Goal: Information Seeking & Learning: Check status

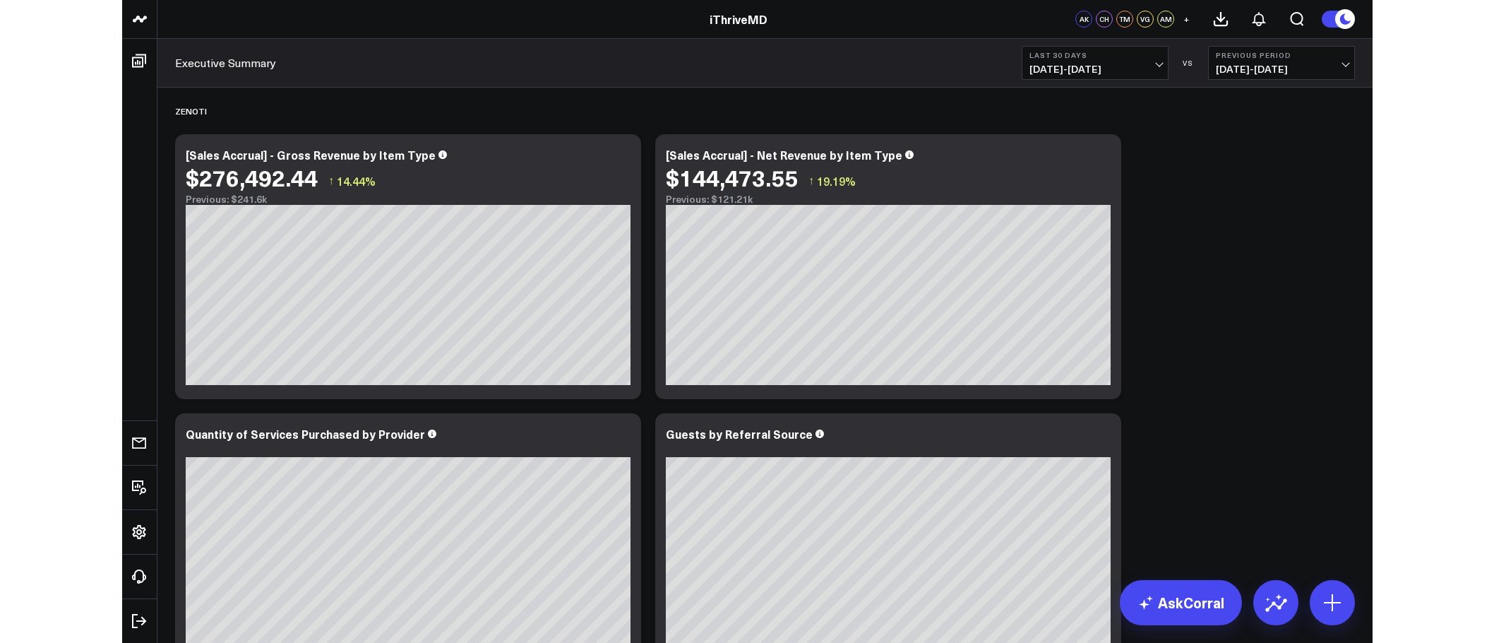
scroll to position [48, 0]
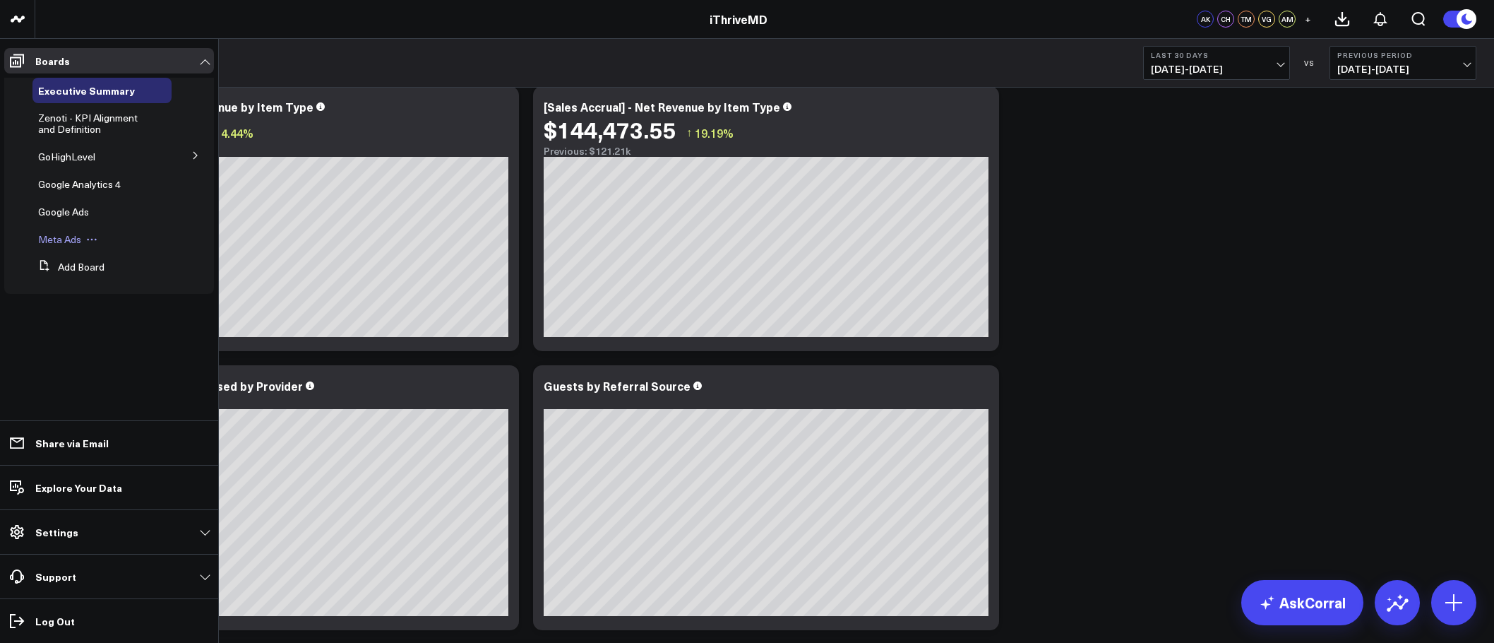
click at [67, 237] on span "Meta Ads" at bounding box center [59, 238] width 43 height 13
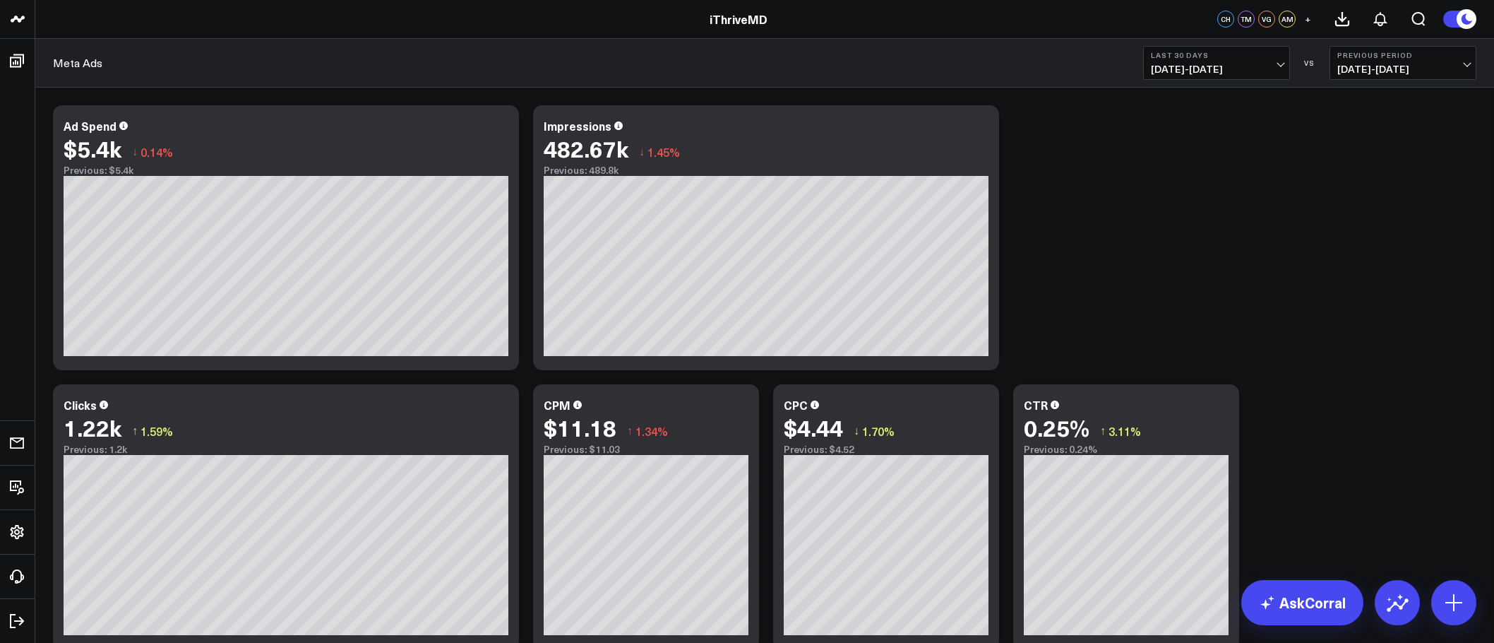
click at [1074, 86] on div "Meta Ads Last 30 Days [DATE] - [DATE] VS Previous Period [DATE] - [DATE]" at bounding box center [764, 63] width 1459 height 49
click at [1074, 123] on div "Modify via AI Copy link to widget Ask support Remove Create linked copy Executi…" at bounding box center [765, 516] width 1438 height 837
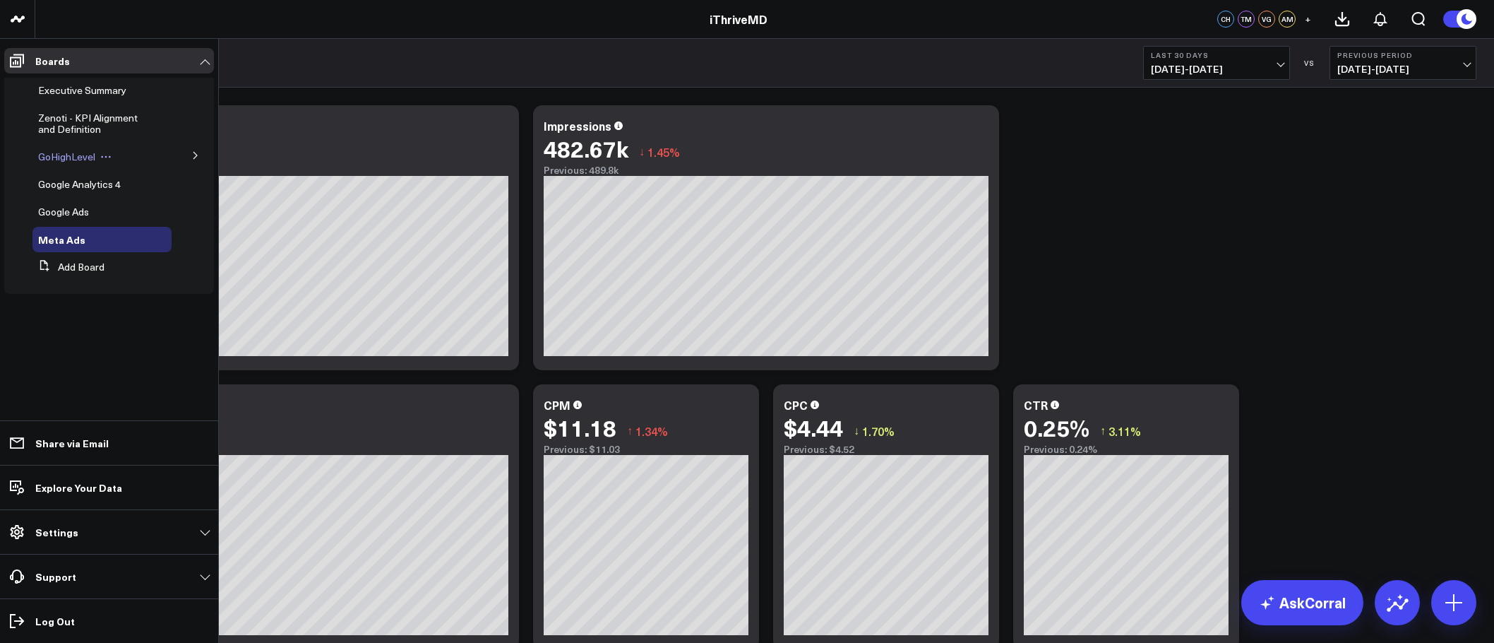
click at [73, 155] on span "GoHighLevel" at bounding box center [66, 156] width 57 height 13
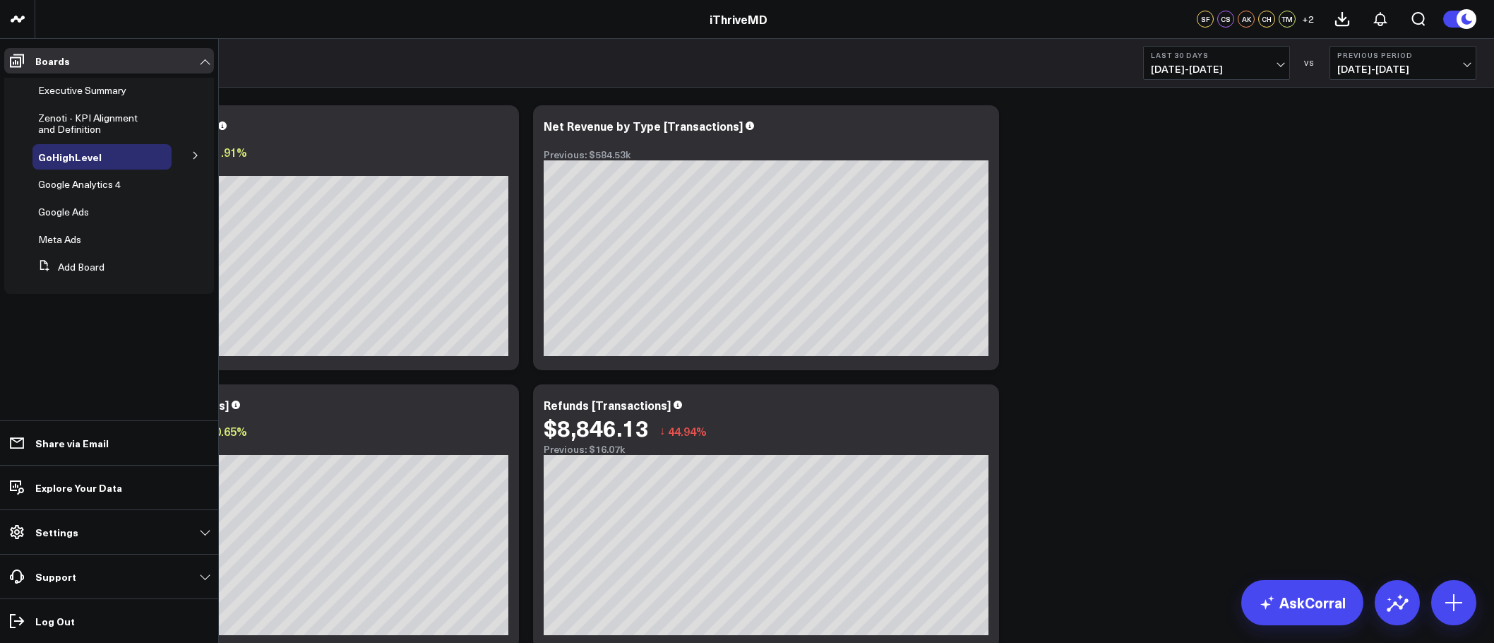
click at [192, 159] on icon at bounding box center [195, 155] width 8 height 8
click at [104, 180] on span "GHL Subscriptions" at bounding box center [88, 181] width 83 height 13
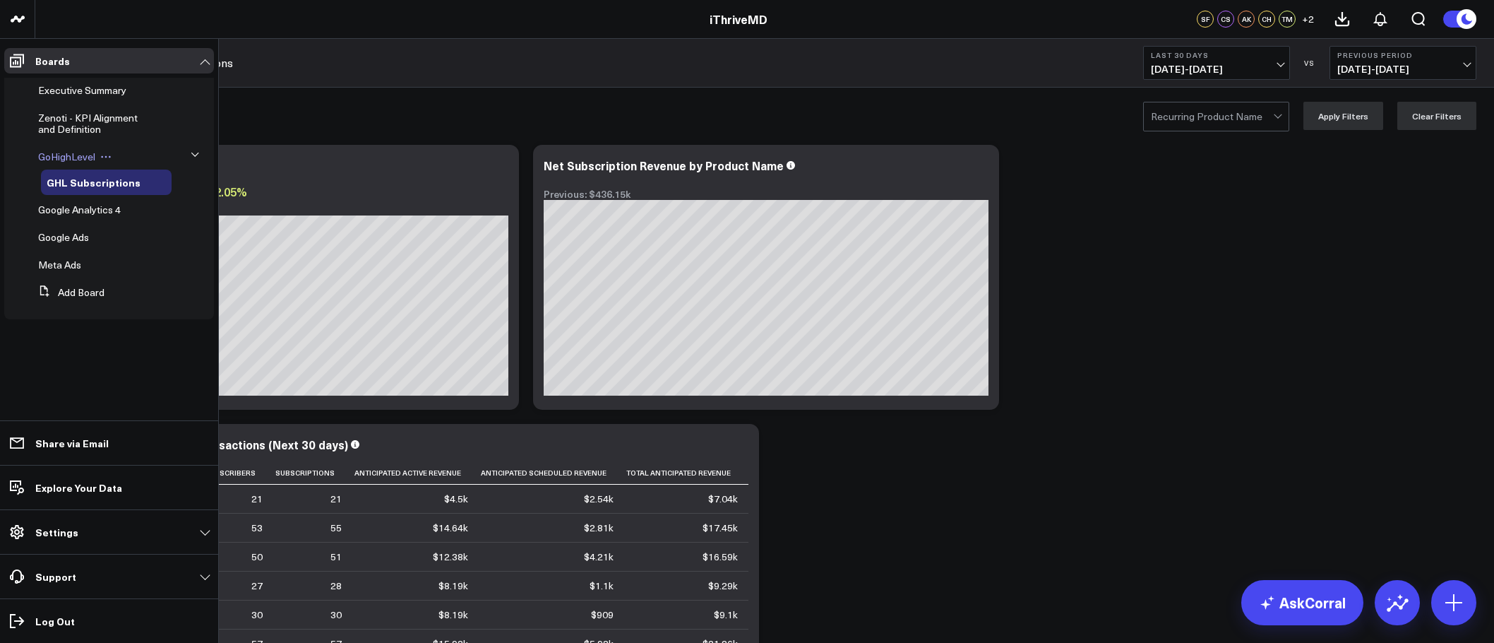
click at [72, 155] on span "GoHighLevel" at bounding box center [66, 156] width 57 height 13
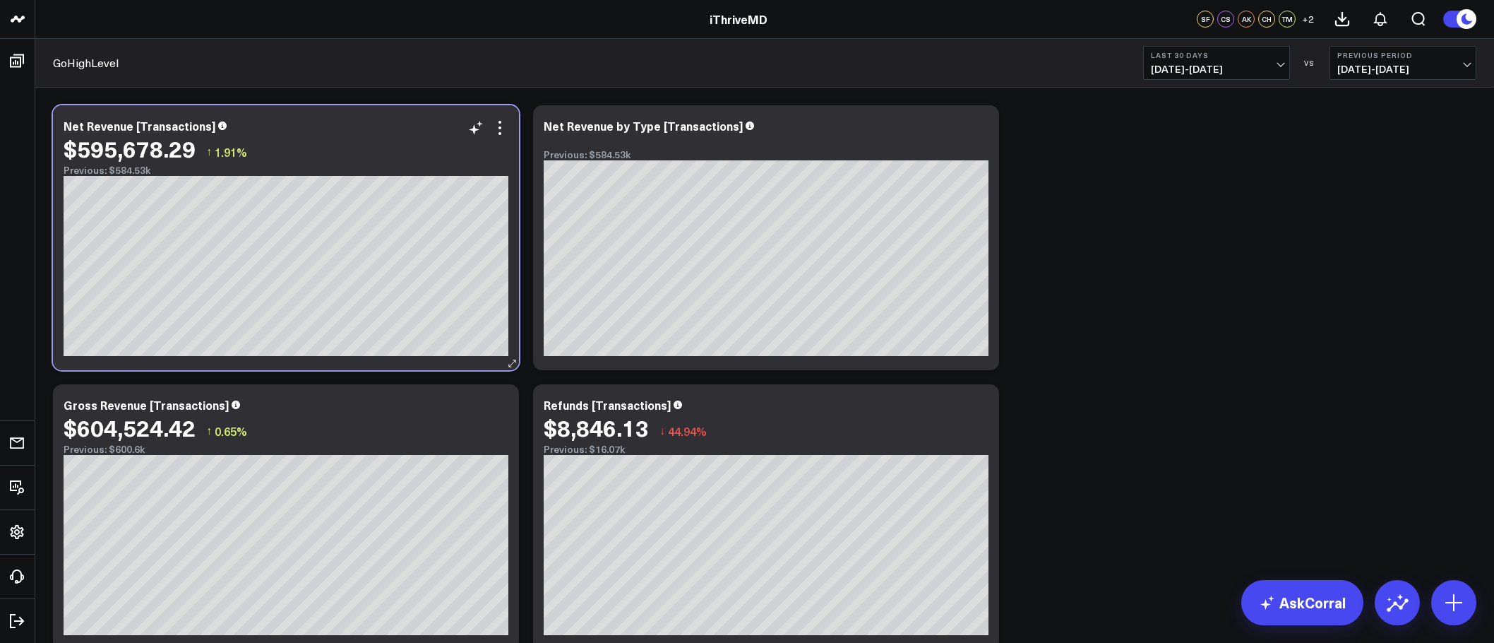
click at [496, 137] on div "$595,678.29 ↑ 1.91%" at bounding box center [286, 148] width 445 height 25
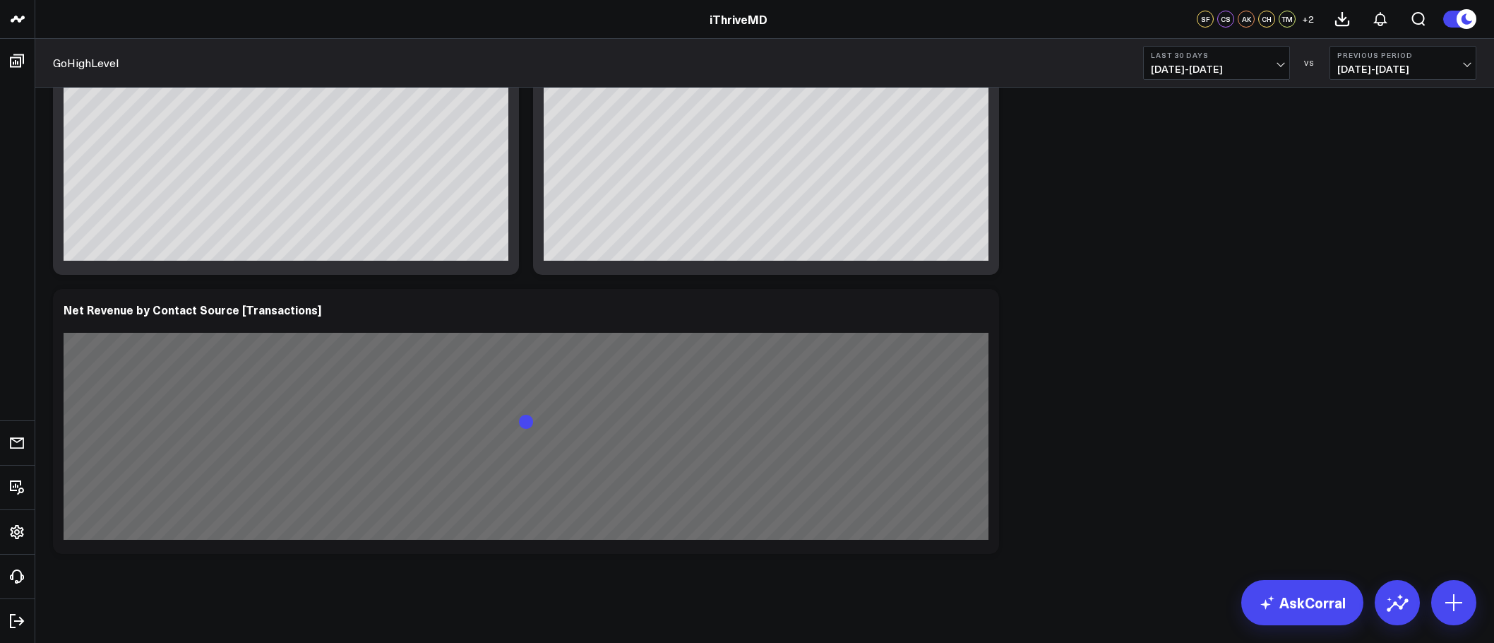
scroll to position [377, 0]
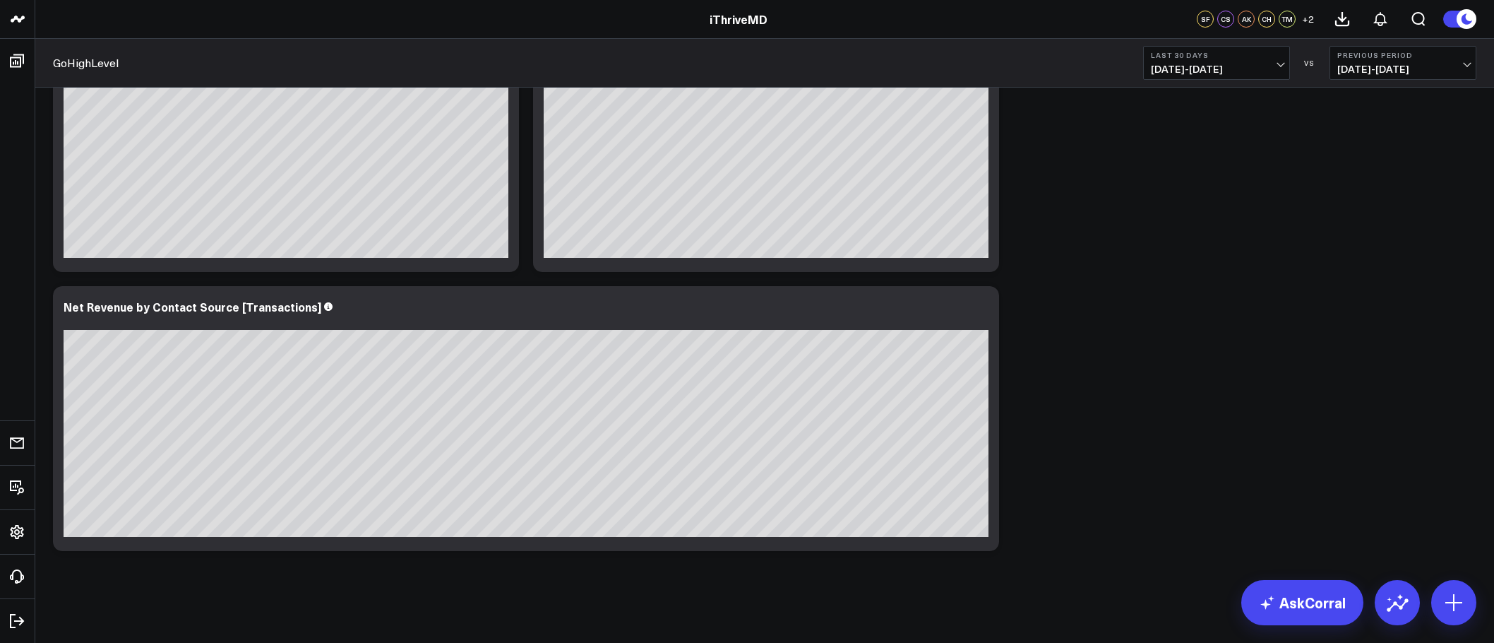
click at [1039, 367] on div "Modify via AI Copy link to widget Ask support Remove Create linked copy Executi…" at bounding box center [765, 139] width 1438 height 837
click at [1074, 290] on div "Modify via AI Copy link to widget Ask support Remove Create linked copy Executi…" at bounding box center [765, 139] width 1438 height 837
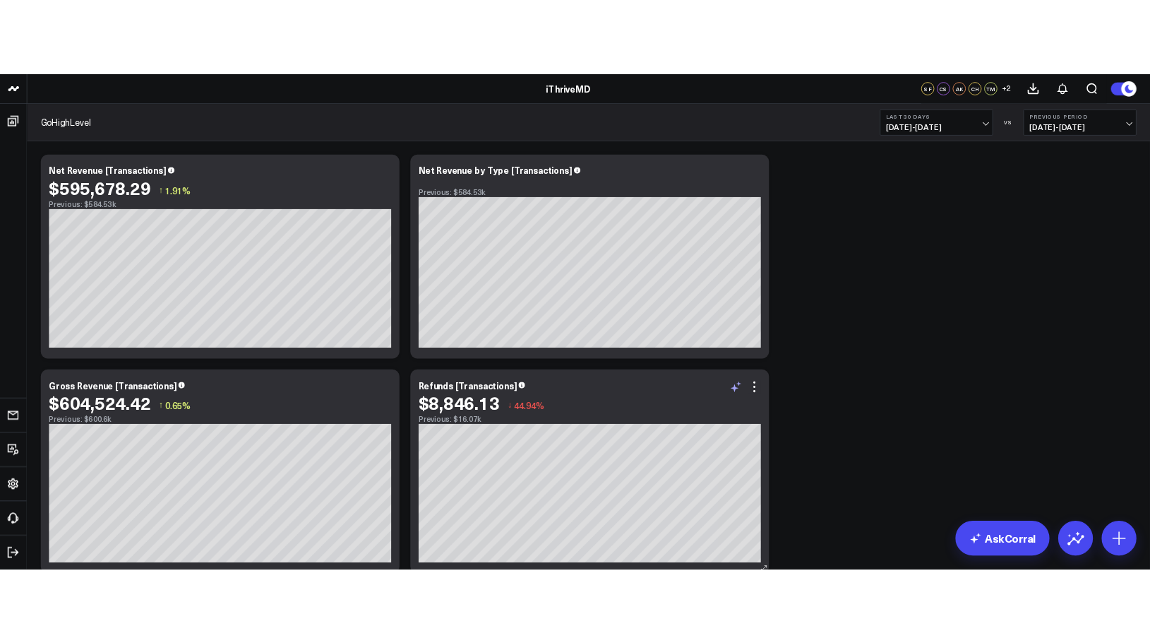
scroll to position [0, 0]
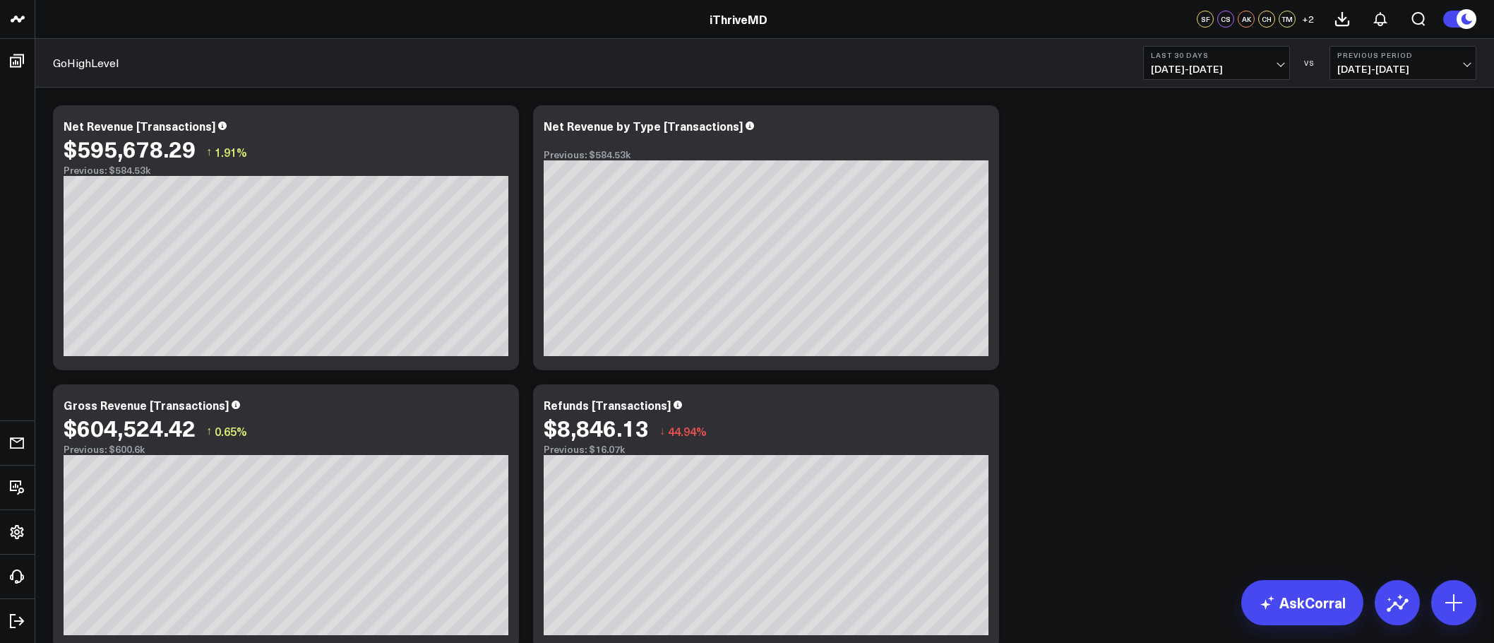
click at [1074, 70] on span "[DATE] - [DATE]" at bounding box center [1216, 69] width 131 height 11
click at [1074, 320] on div "Modify via AI Copy link to widget Ask support Remove Create linked copy Executi…" at bounding box center [765, 516] width 1438 height 837
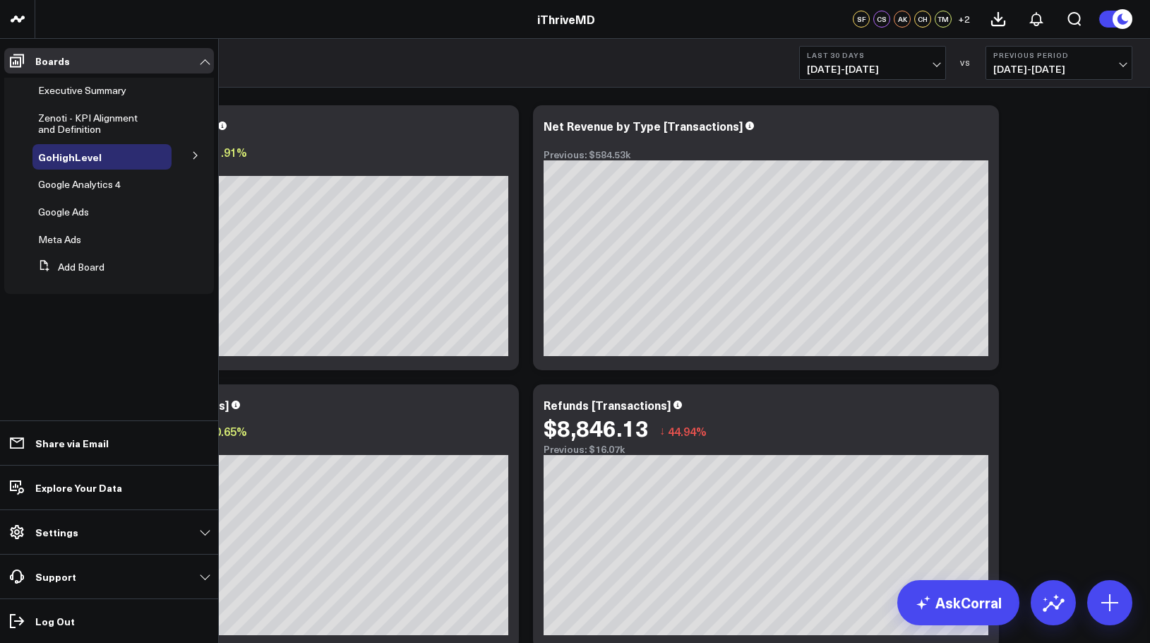
click at [15, 235] on li "Meta Ads" at bounding box center [109, 239] width 210 height 25
click at [191, 153] on button at bounding box center [195, 154] width 37 height 21
click at [95, 182] on span "GHL Subscriptions" at bounding box center [88, 181] width 83 height 13
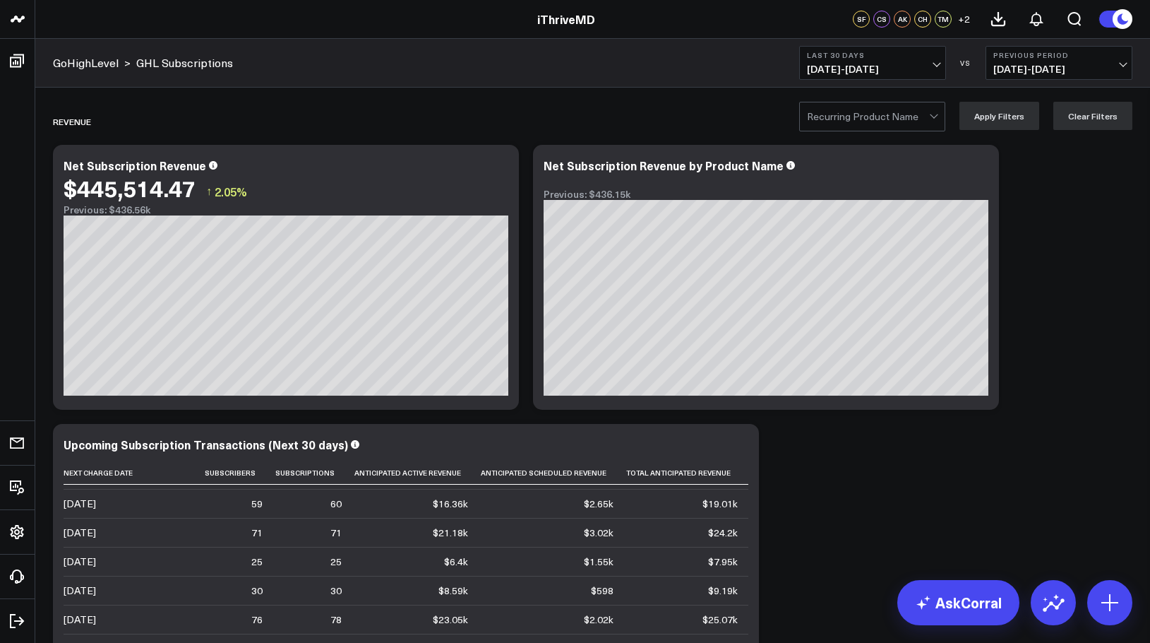
click at [936, 58] on b "Last 30 Days" at bounding box center [872, 55] width 131 height 8
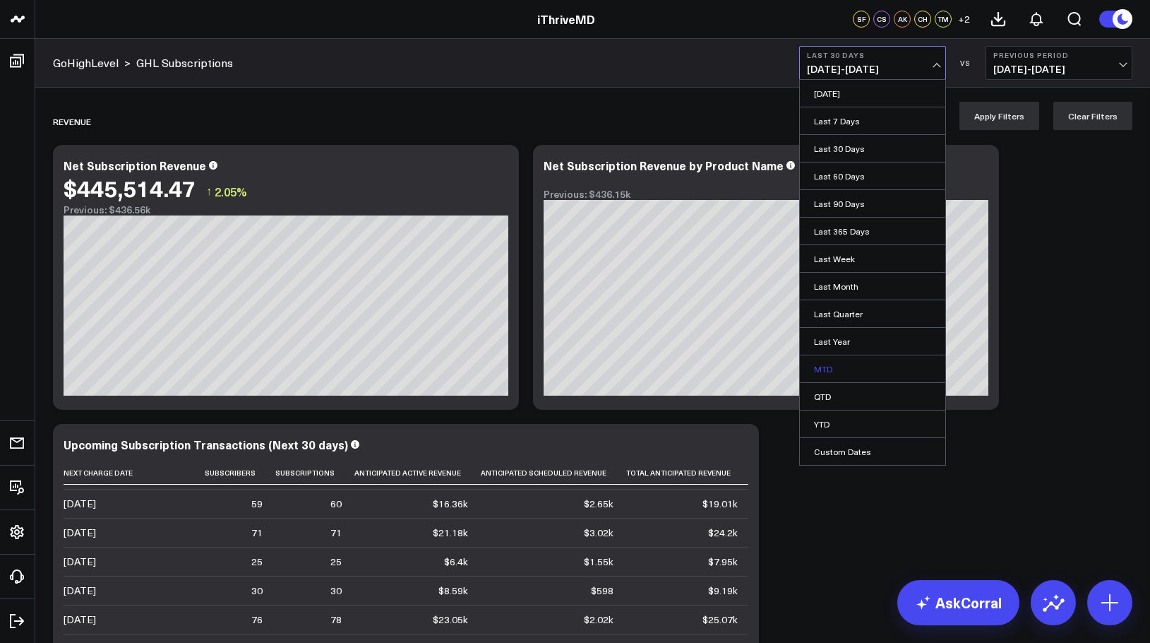
click at [855, 364] on link "MTD" at bounding box center [872, 368] width 145 height 27
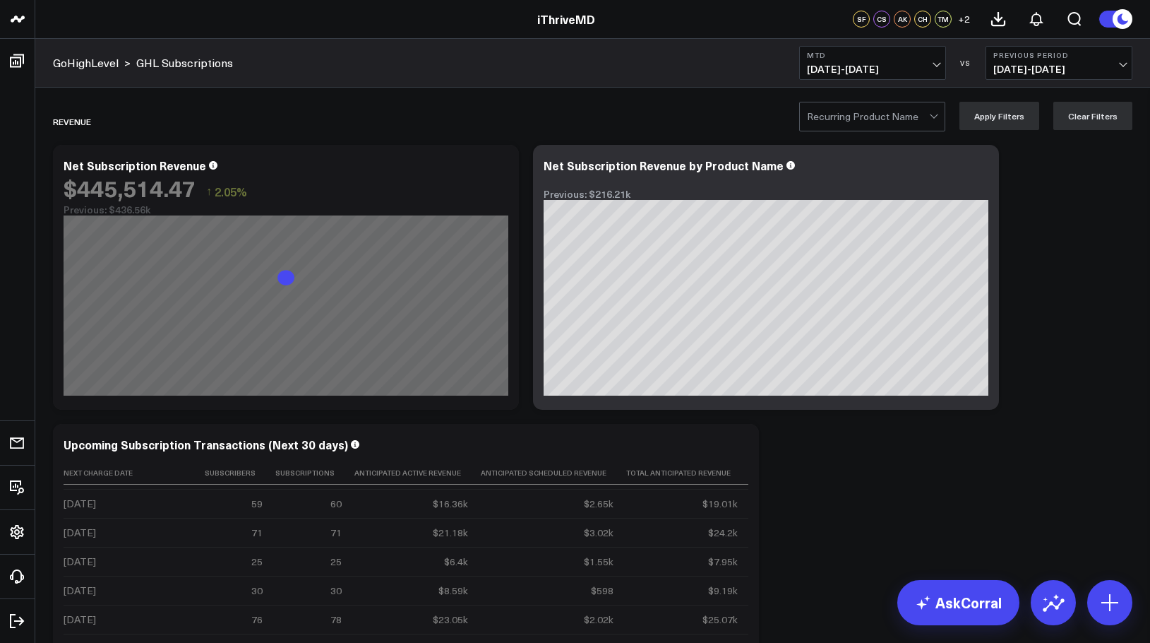
click at [1073, 56] on b "Previous Period" at bounding box center [1059, 55] width 131 height 8
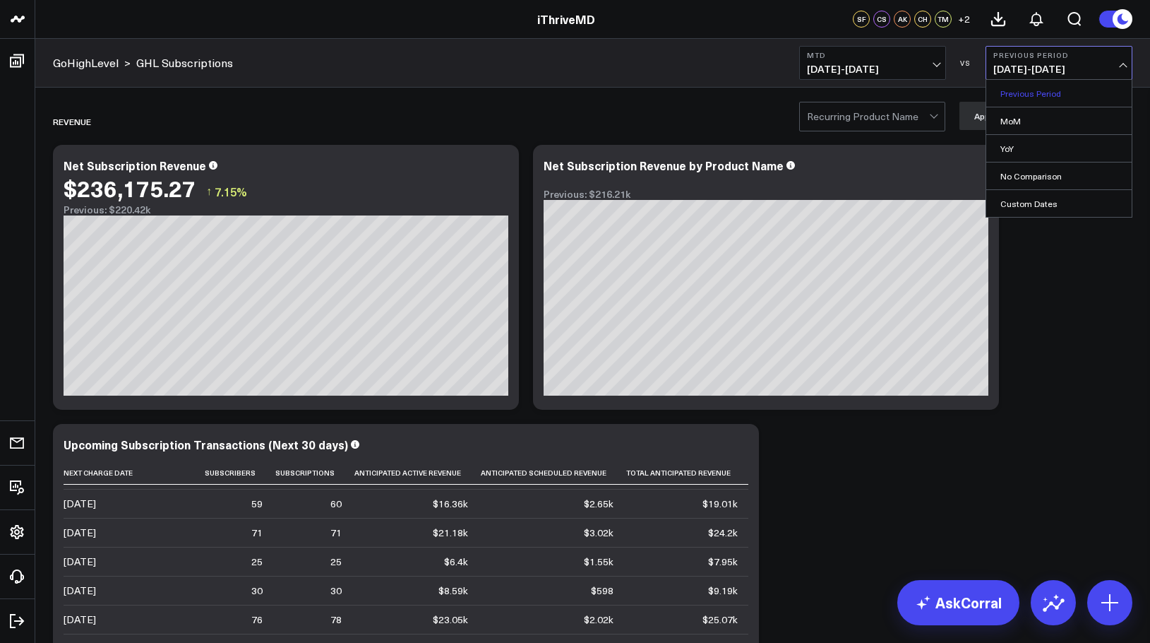
click at [1045, 88] on link "Previous Period" at bounding box center [1059, 93] width 145 height 27
click at [1074, 63] on button "Previous Period [DATE] - [DATE]" at bounding box center [1059, 63] width 147 height 34
click at [1049, 168] on link "No Comparison" at bounding box center [1059, 175] width 145 height 27
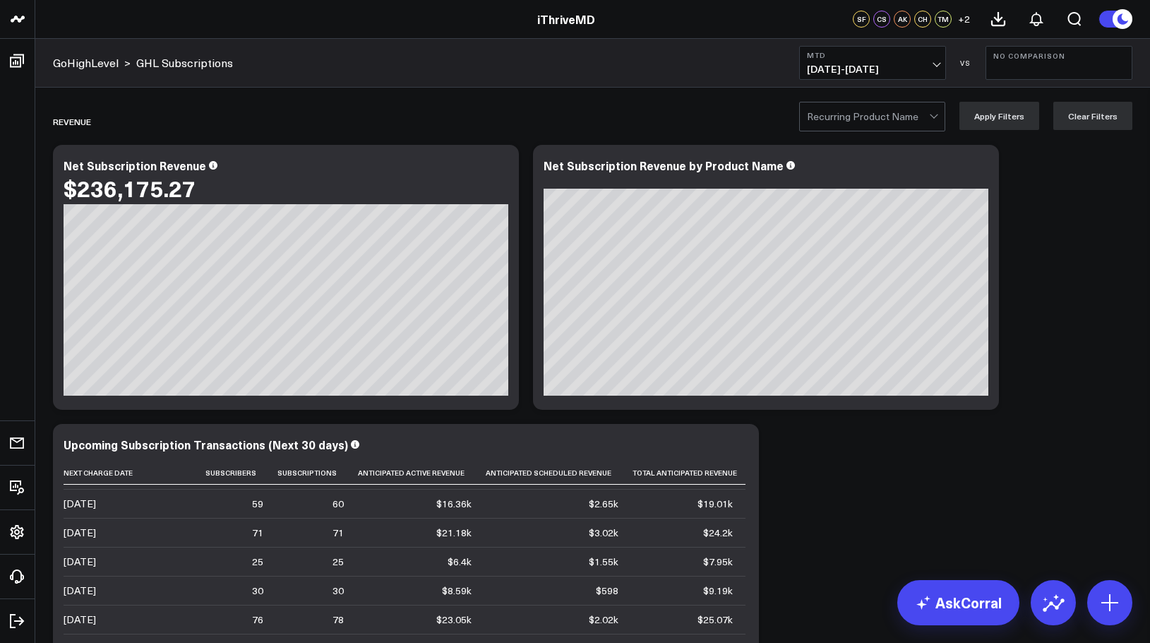
click at [1074, 59] on b "No Comparison" at bounding box center [1059, 56] width 131 height 8
click at [1039, 124] on link "MoM" at bounding box center [1059, 120] width 145 height 27
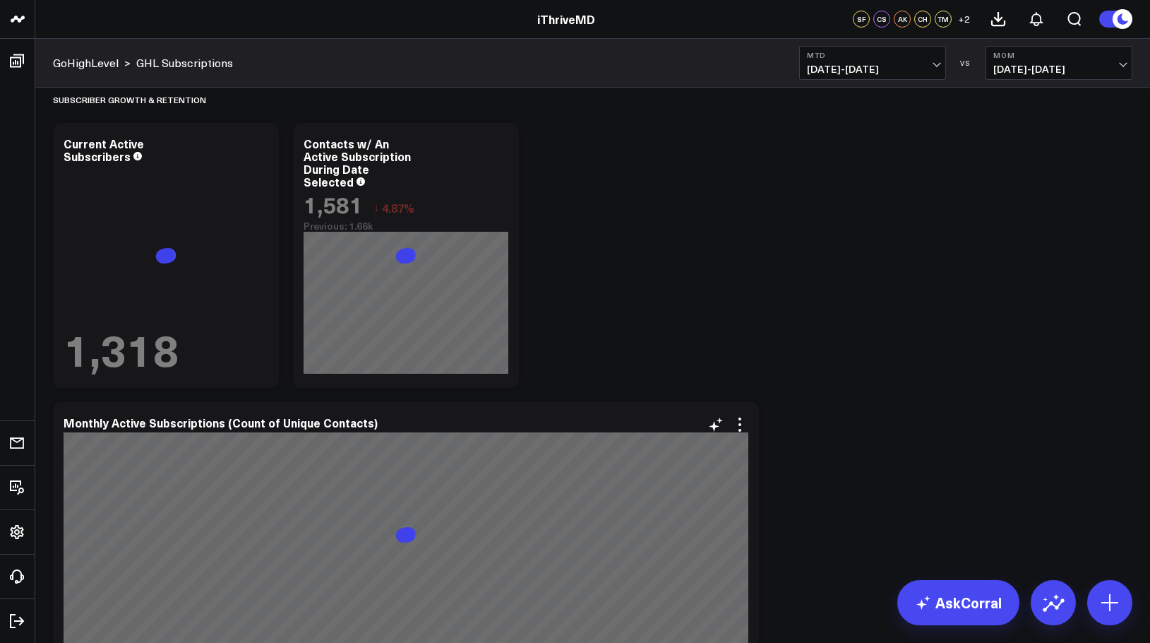
scroll to position [847, 0]
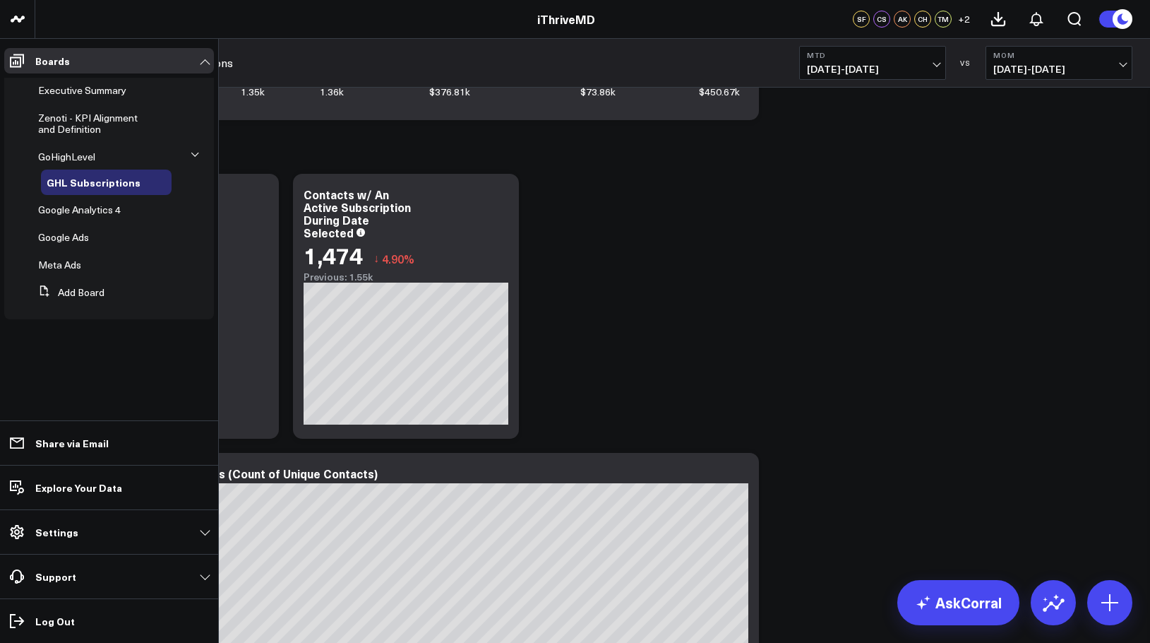
click at [21, 215] on li "Google Analytics 4" at bounding box center [109, 209] width 210 height 25
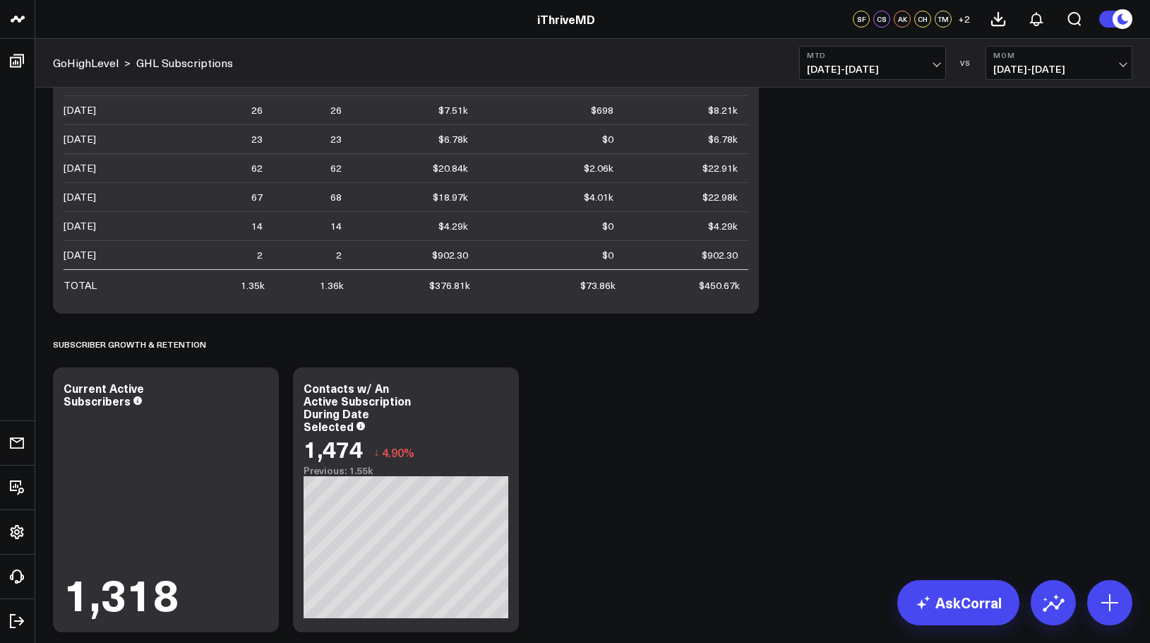
scroll to position [333, 0]
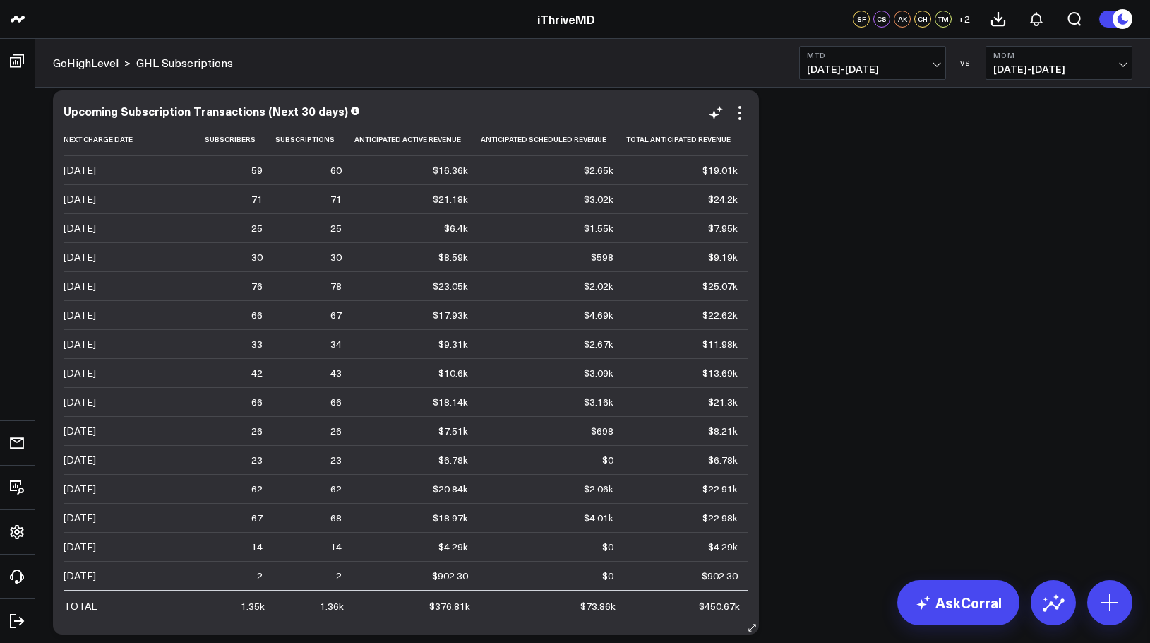
click at [745, 125] on div "Upcoming Subscription Transactions (Next 30 days) Next Charge Date Subscribers …" at bounding box center [406, 363] width 685 height 516
click at [742, 121] on icon at bounding box center [740, 113] width 17 height 17
drag, startPoint x: 879, startPoint y: 176, endPoint x: 869, endPoint y: 177, distance: 10.0
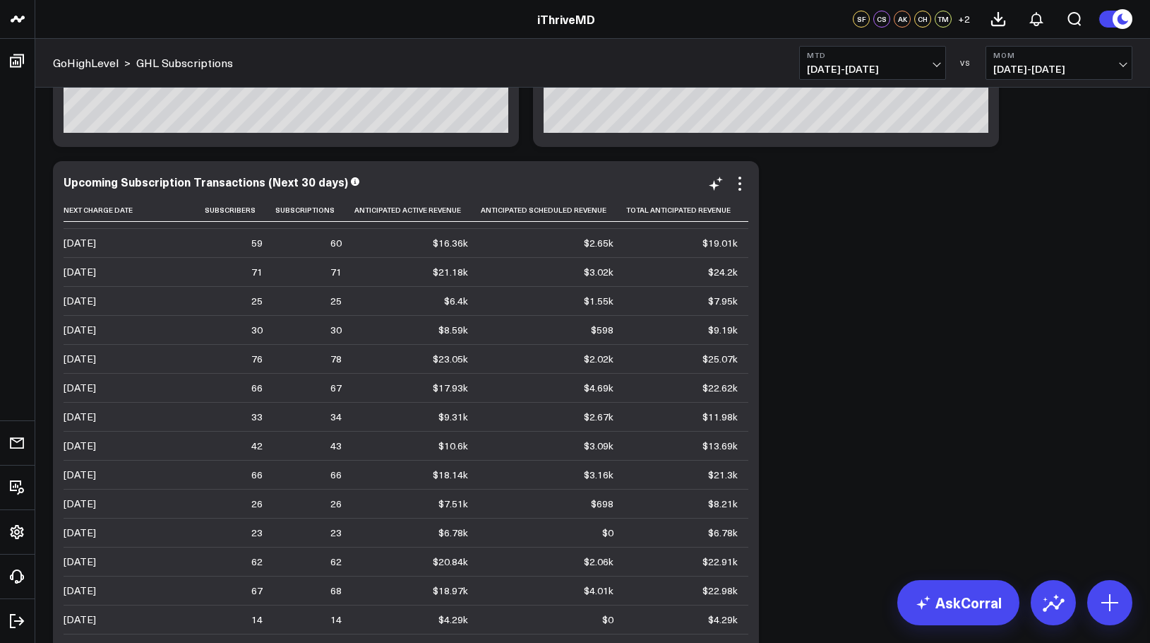
scroll to position [429, 0]
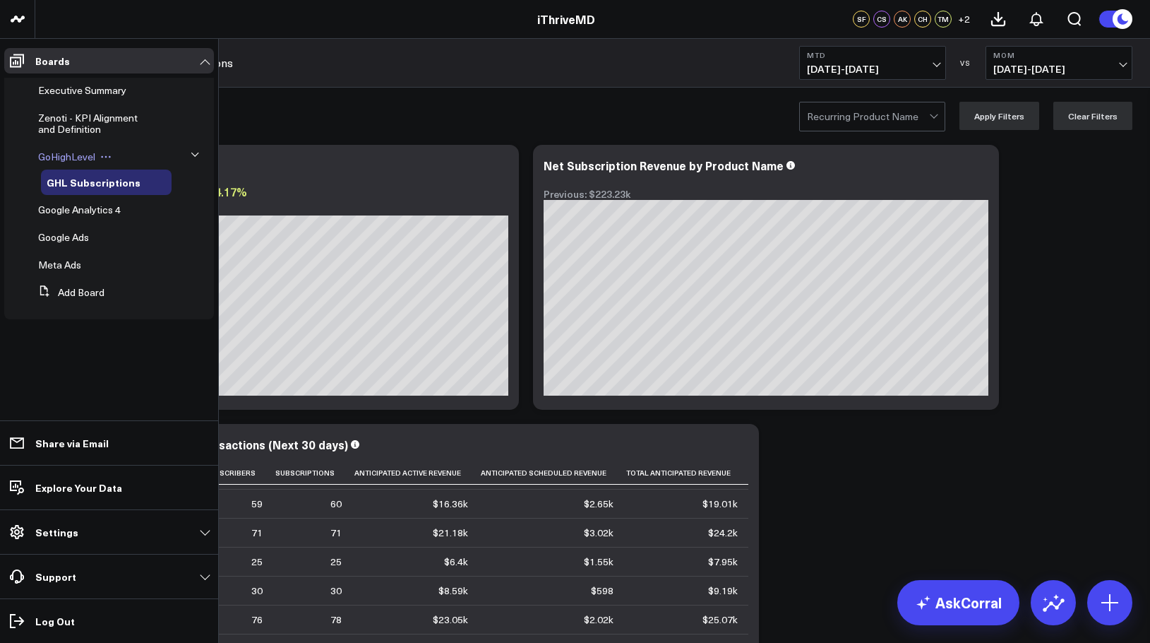
click at [69, 157] on span "GoHighLevel" at bounding box center [66, 156] width 57 height 13
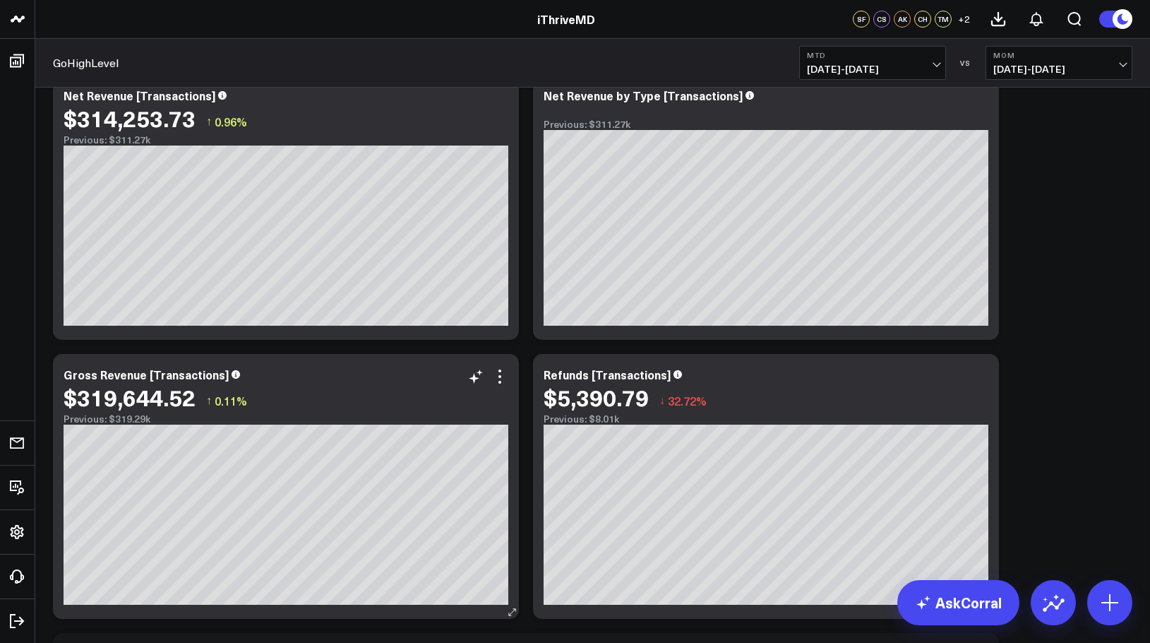
scroll to position [377, 0]
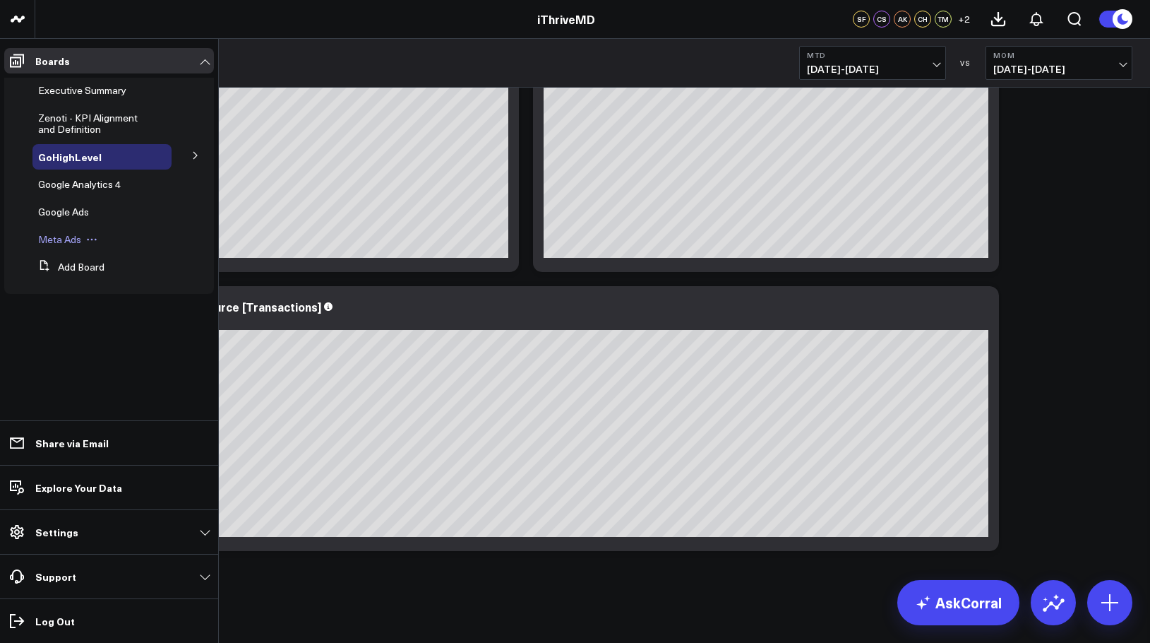
click at [64, 239] on span "Meta Ads" at bounding box center [59, 238] width 43 height 13
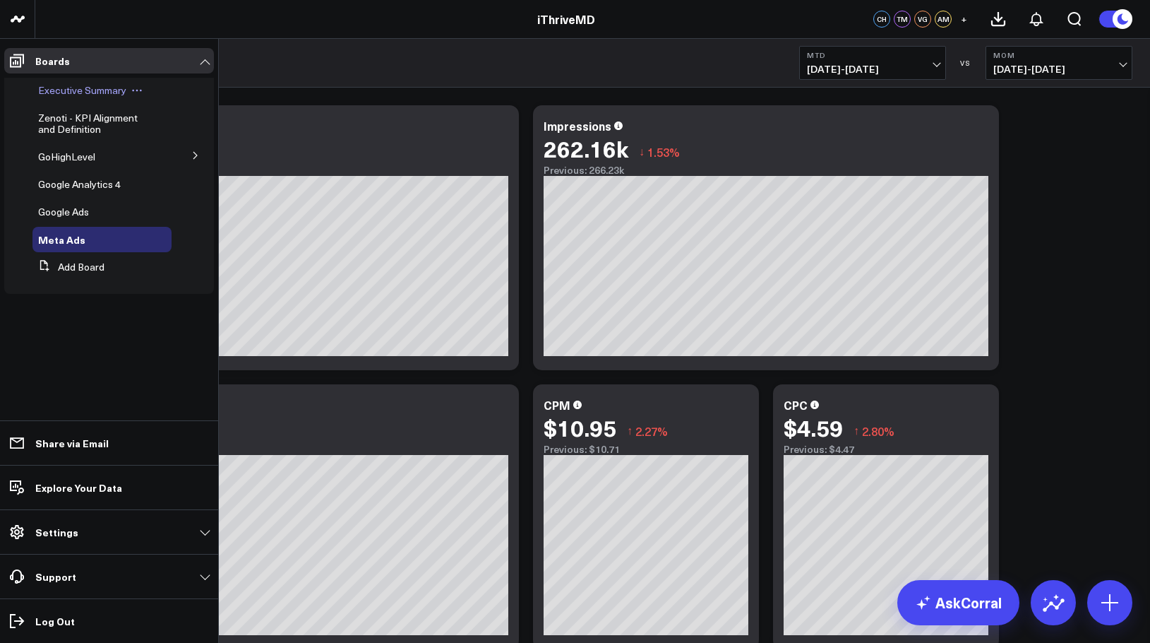
click at [64, 86] on span "Executive Summary" at bounding box center [82, 89] width 88 height 13
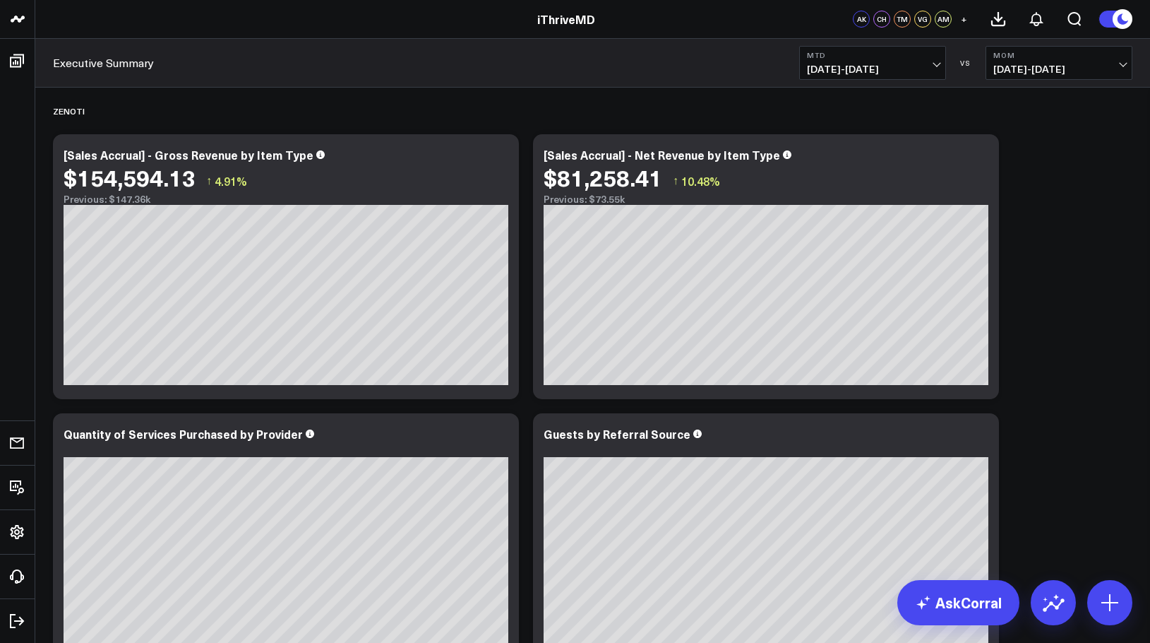
click at [965, 21] on span "+" at bounding box center [964, 19] width 6 height 10
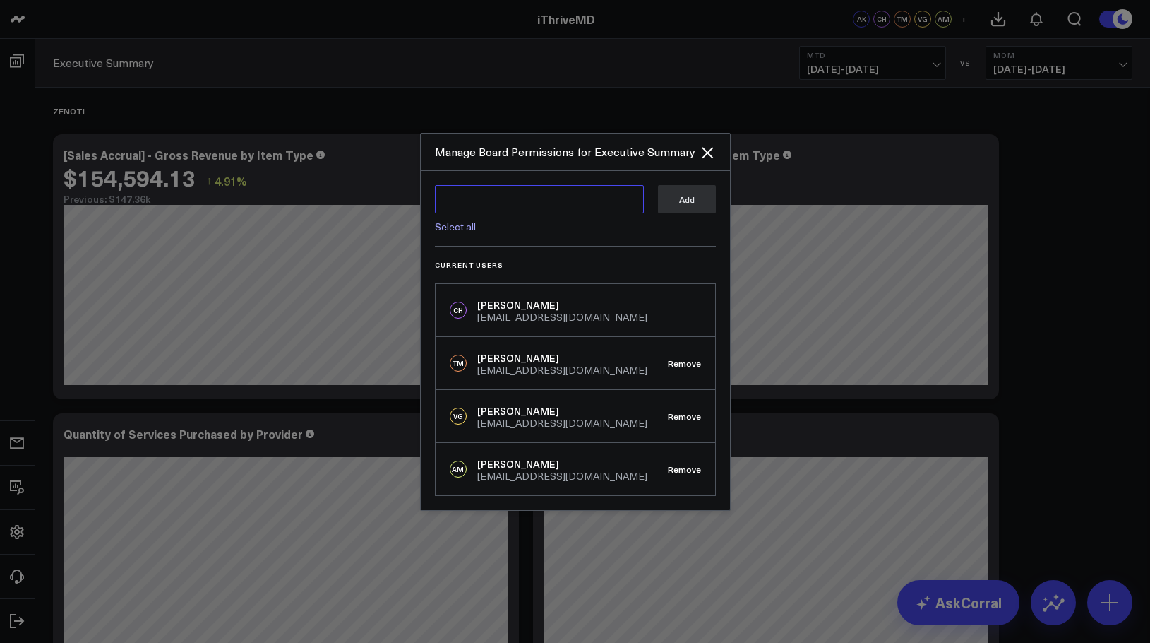
click at [483, 203] on textarea at bounding box center [539, 199] width 209 height 28
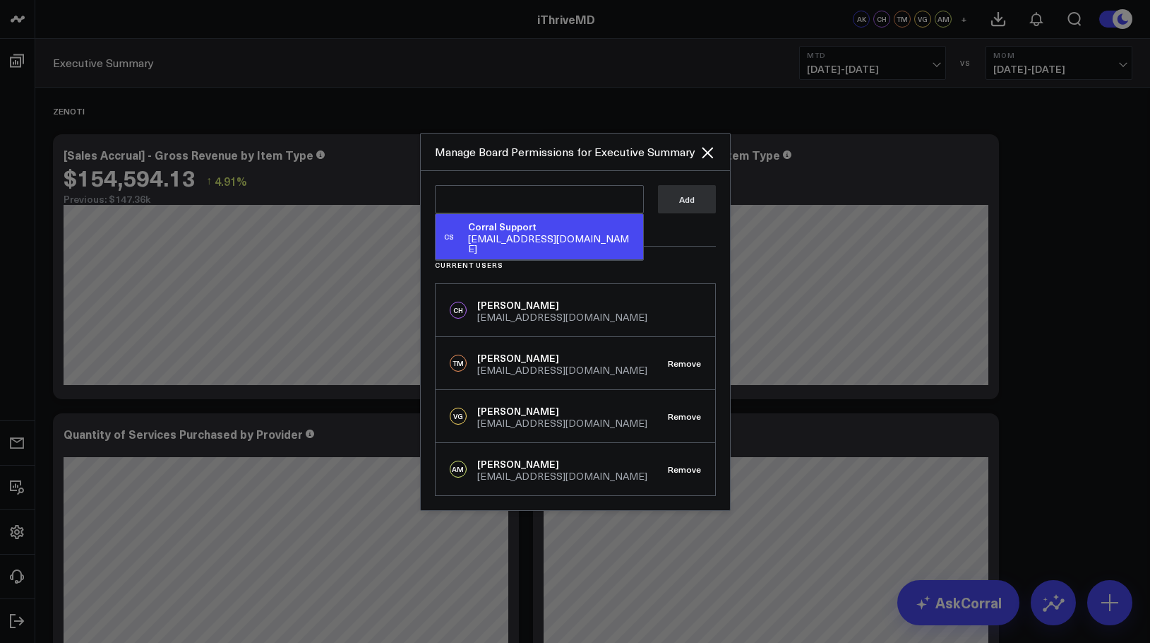
click at [665, 246] on div "[PERSON_NAME] Support [EMAIL_ADDRESS][DOMAIN_NAME] Select all Add" at bounding box center [575, 215] width 281 height 61
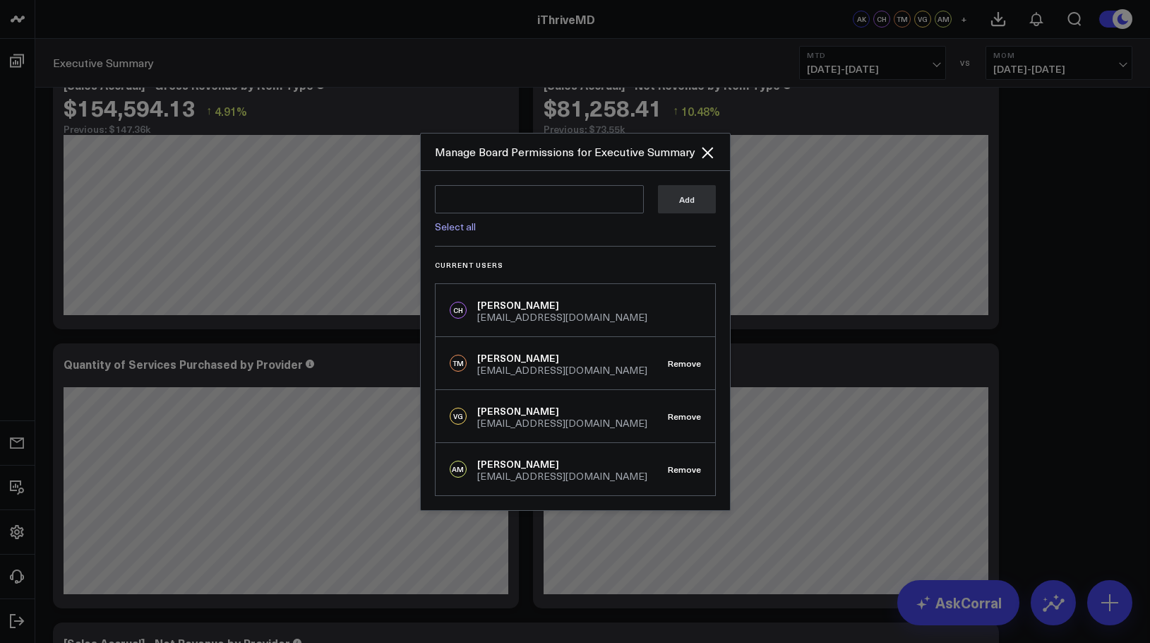
scroll to position [71, 0]
click at [713, 149] on icon "Close" at bounding box center [707, 152] width 17 height 17
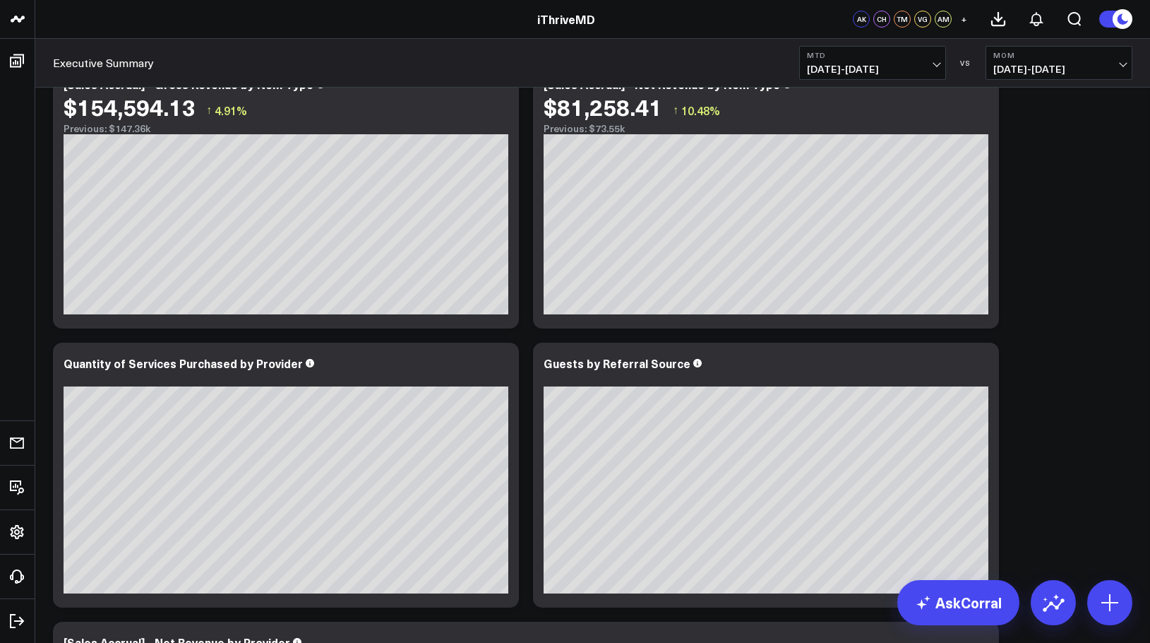
click at [342, 71] on div "Executive Summary MTD [DATE] - [DATE] VS MoM [DEMOGRAPHIC_DATA][DATE] - [DATE]" at bounding box center [592, 63] width 1115 height 49
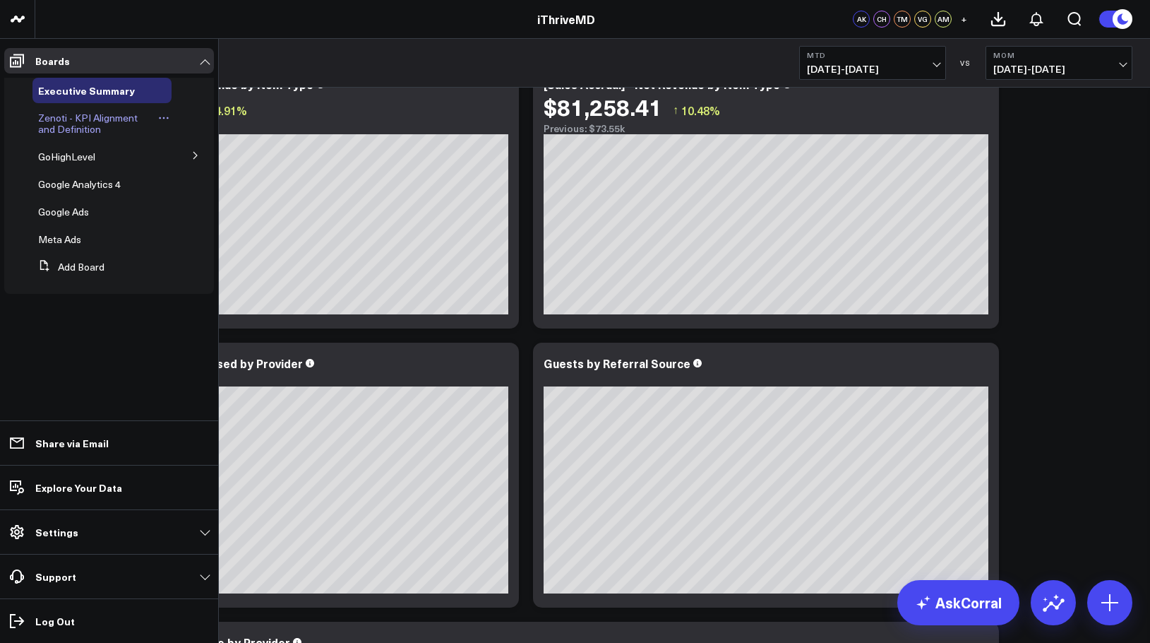
click at [74, 116] on span "Zenoti - KPI Alignment and Definition" at bounding box center [88, 123] width 100 height 25
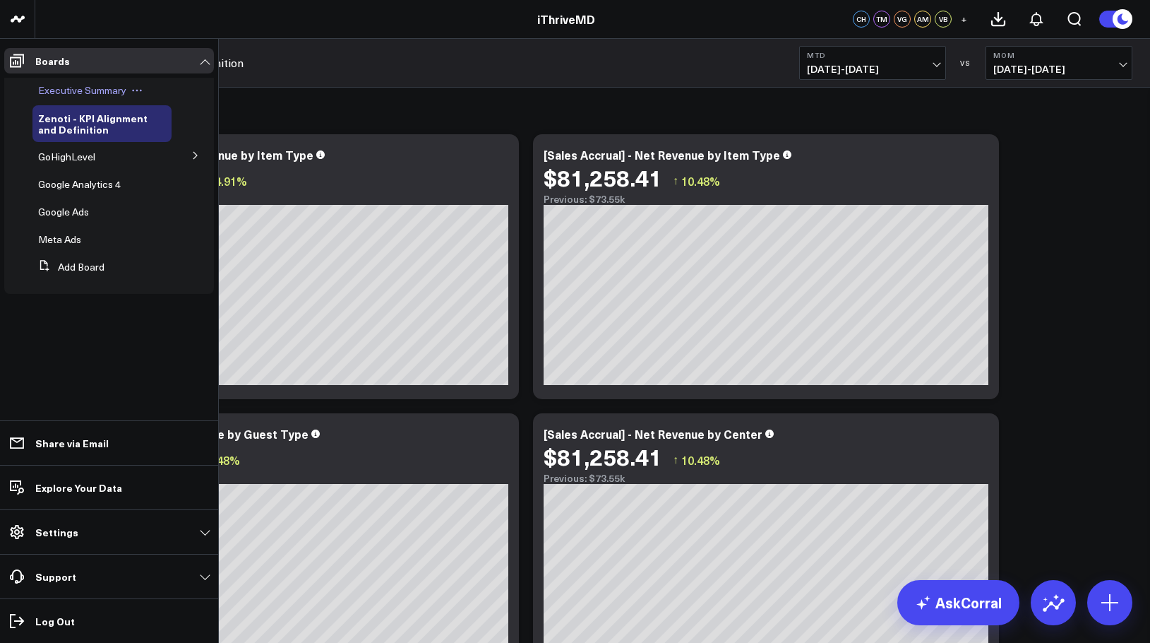
click at [70, 84] on span "Executive Summary" at bounding box center [82, 89] width 88 height 13
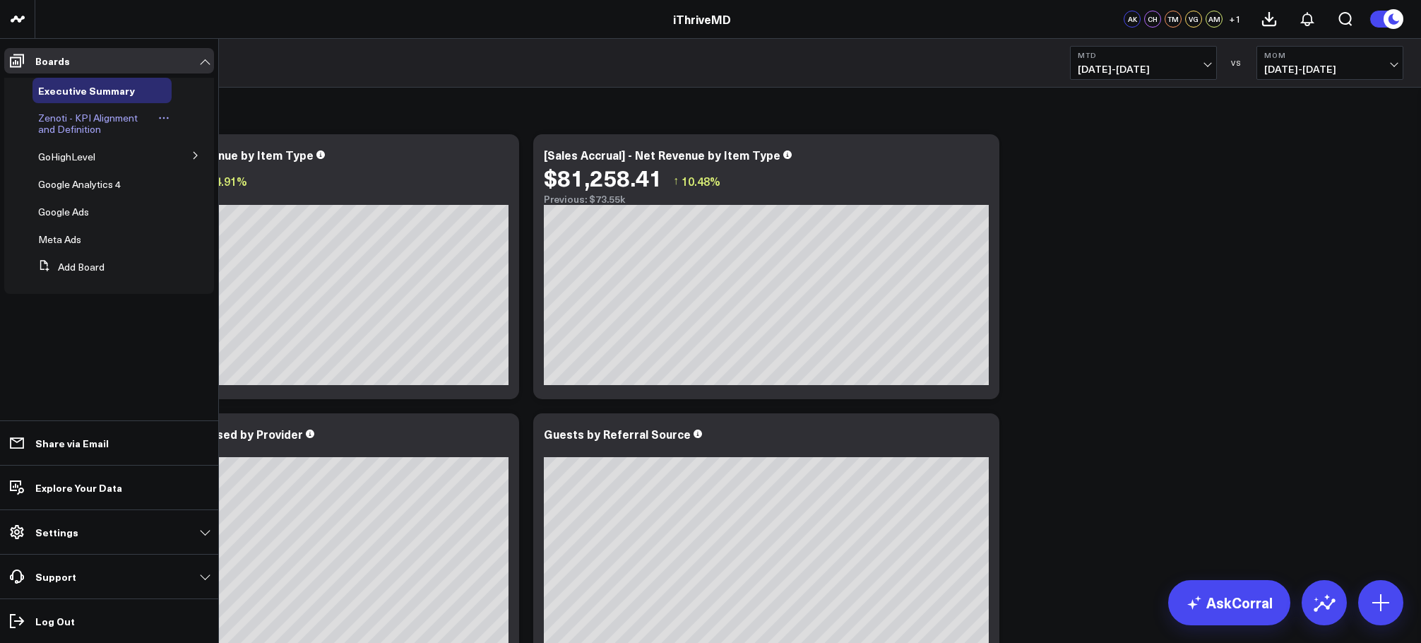
click at [88, 124] on link "Zenoti - KPI Alignment and Definition" at bounding box center [97, 123] width 118 height 23
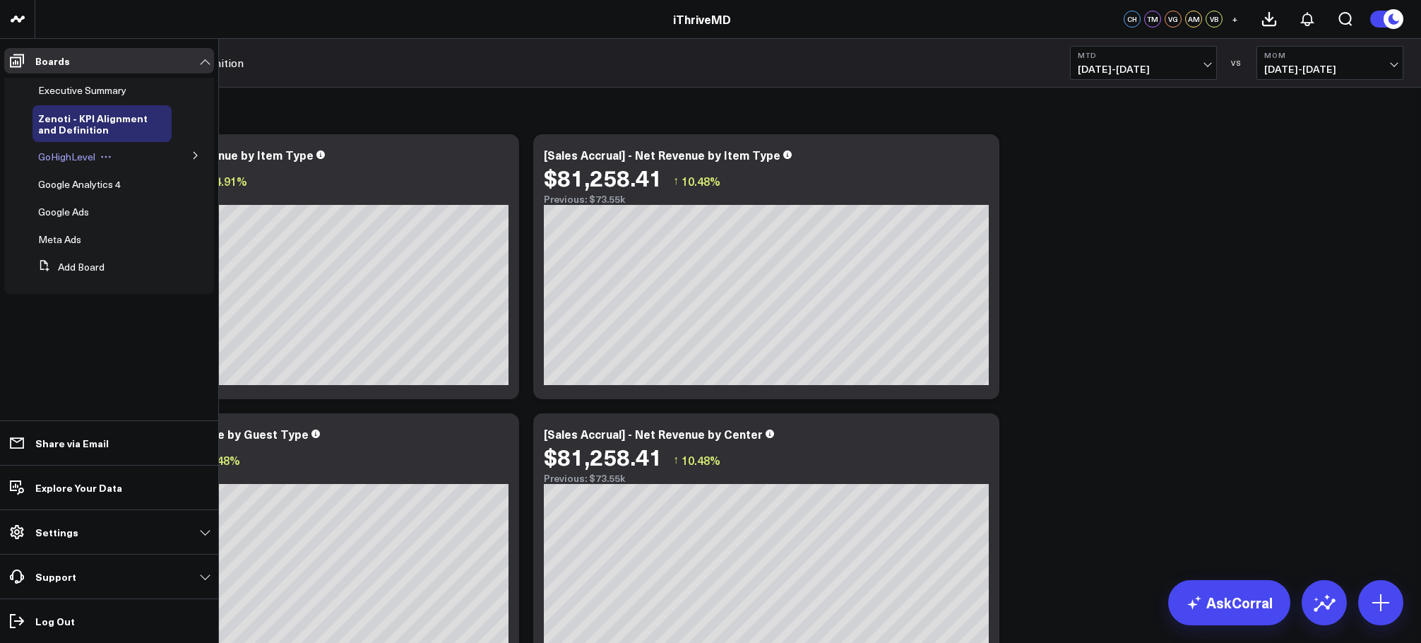
click at [67, 153] on span "GoHighLevel" at bounding box center [66, 156] width 57 height 13
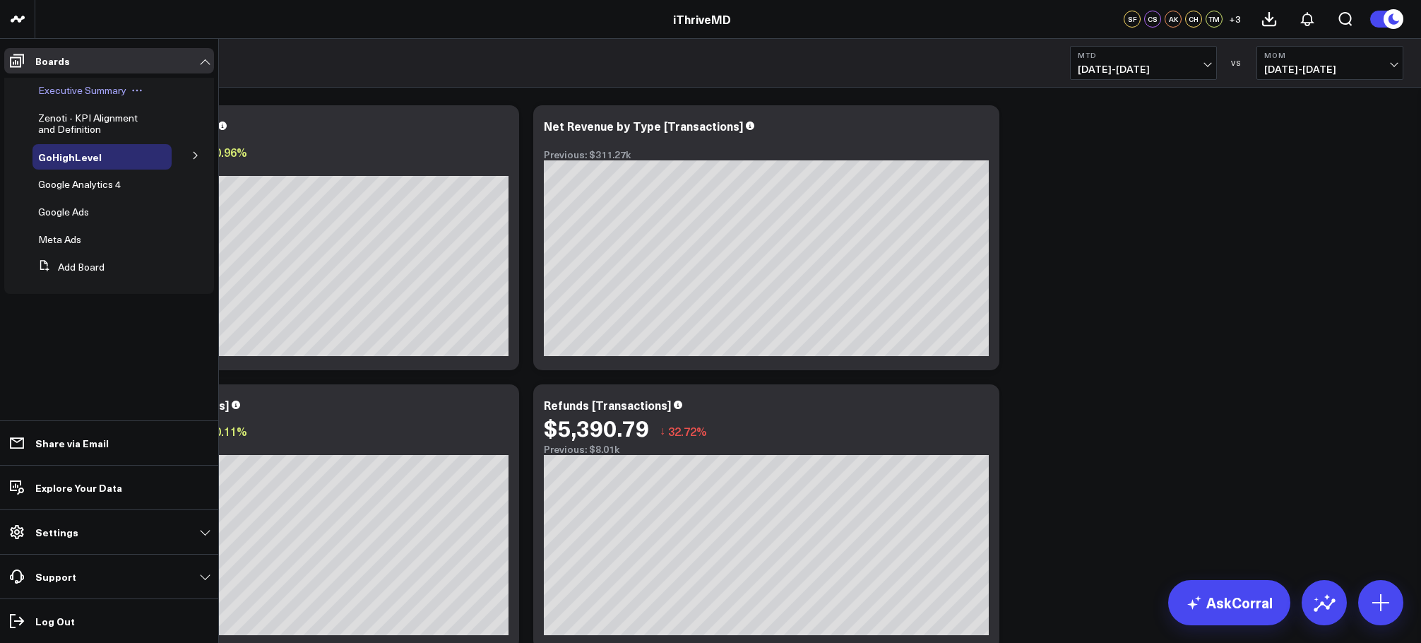
click at [82, 85] on span "Executive Summary" at bounding box center [82, 89] width 88 height 13
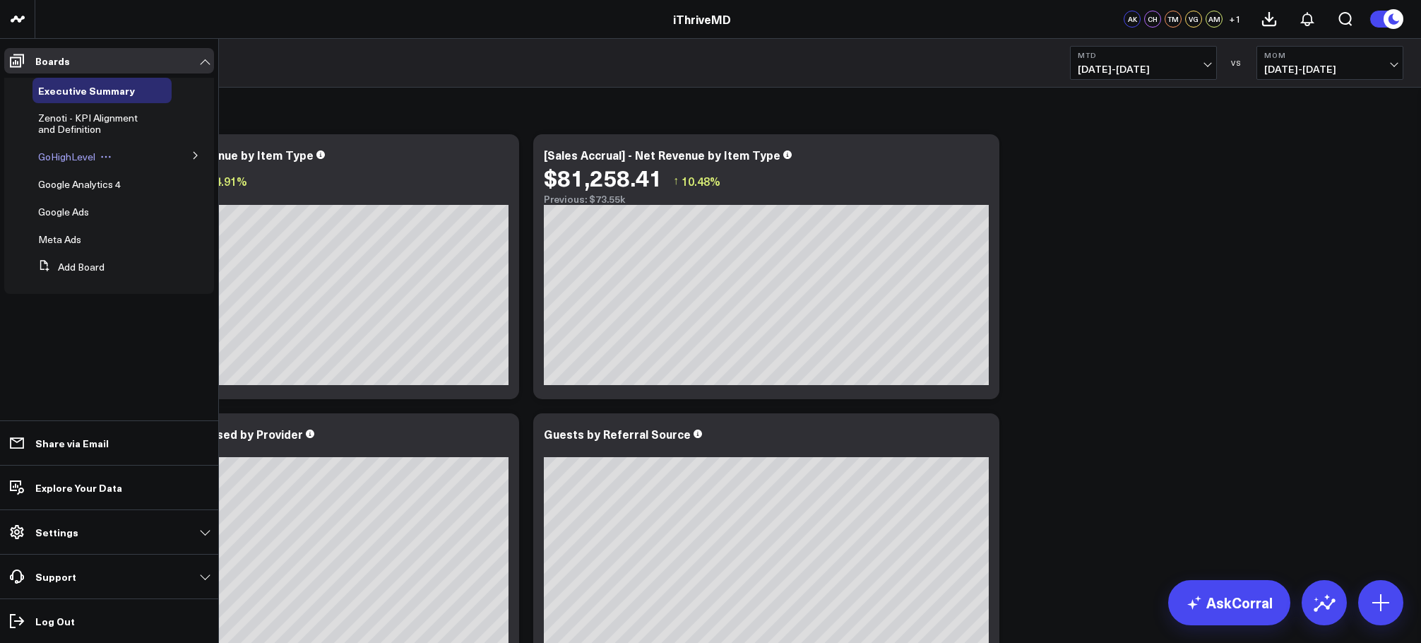
click at [58, 154] on span "GoHighLevel" at bounding box center [66, 156] width 57 height 13
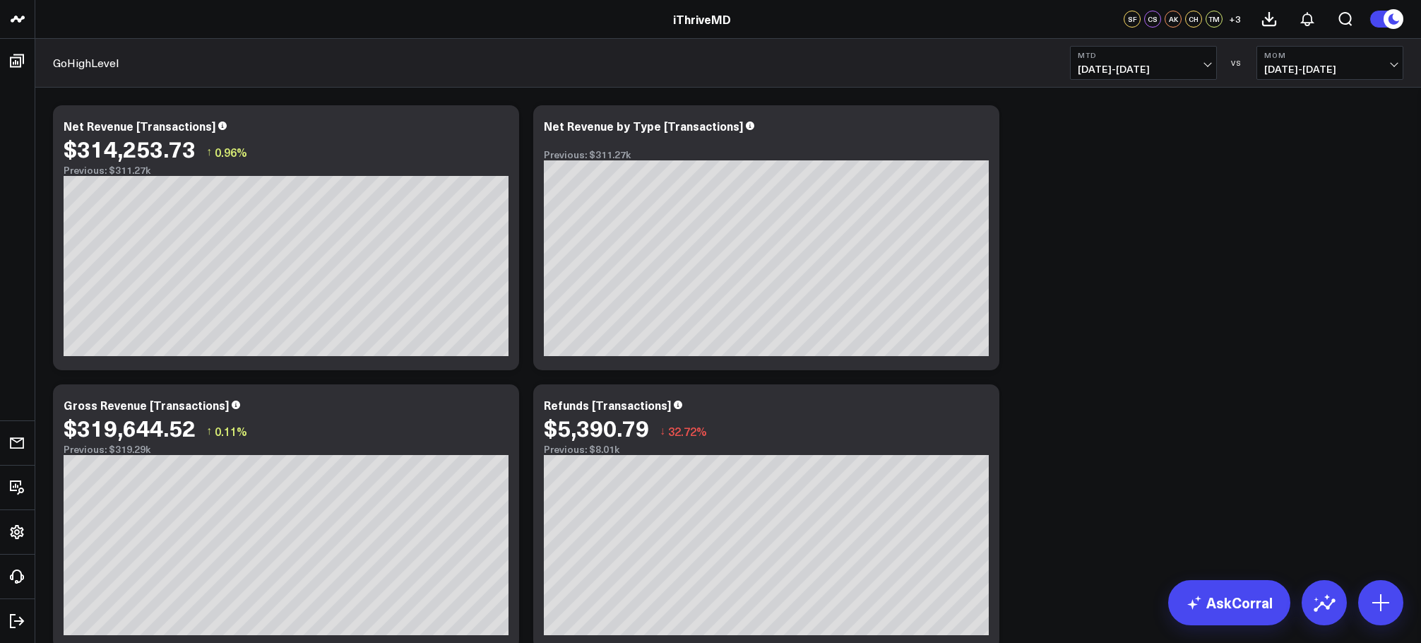
click at [1074, 177] on div "Modify via AI Copy link to widget Ask support Remove Create linked copy Executi…" at bounding box center [728, 516] width 1364 height 837
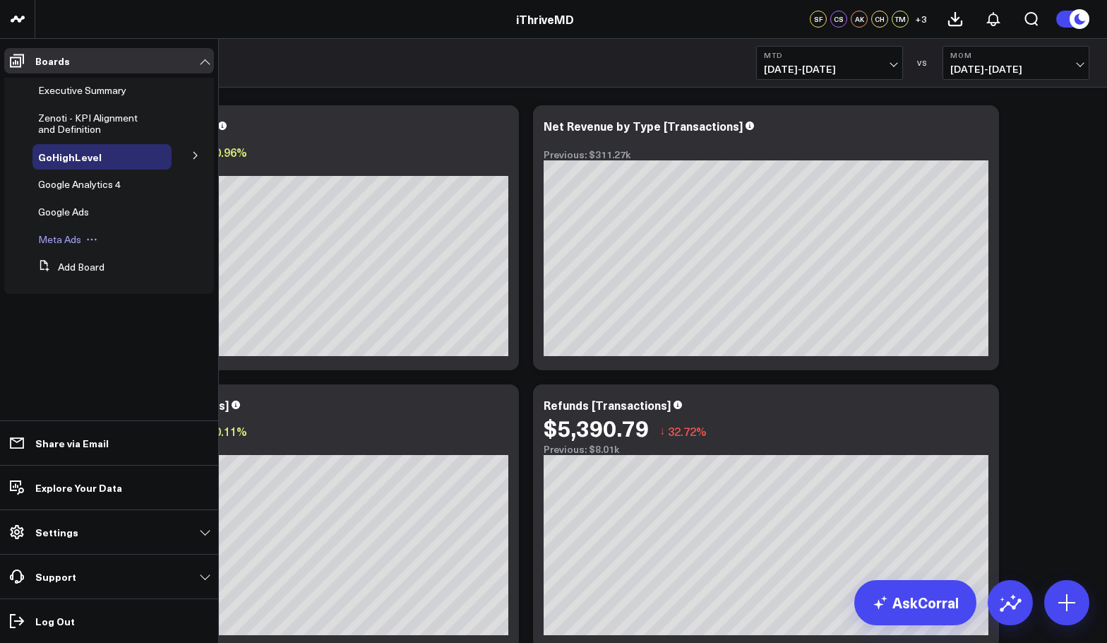
click at [61, 239] on span "Meta Ads" at bounding box center [59, 238] width 43 height 13
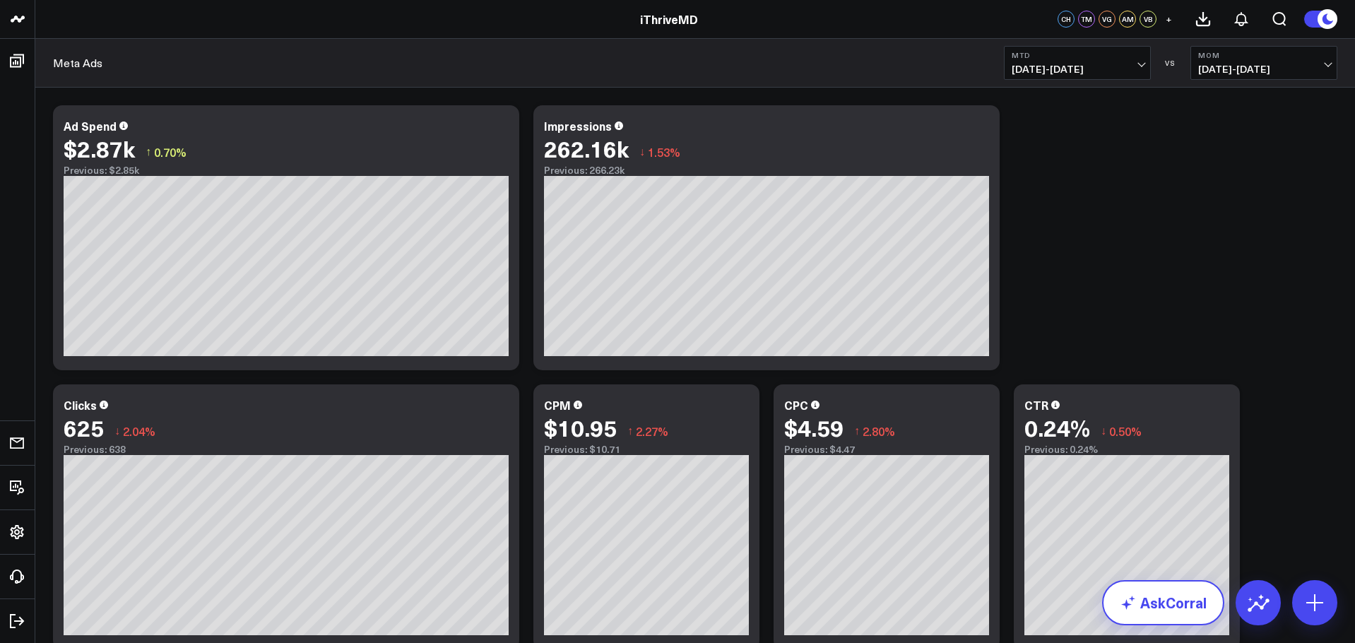
click at [1074, 607] on link "AskCorral" at bounding box center [1163, 602] width 122 height 45
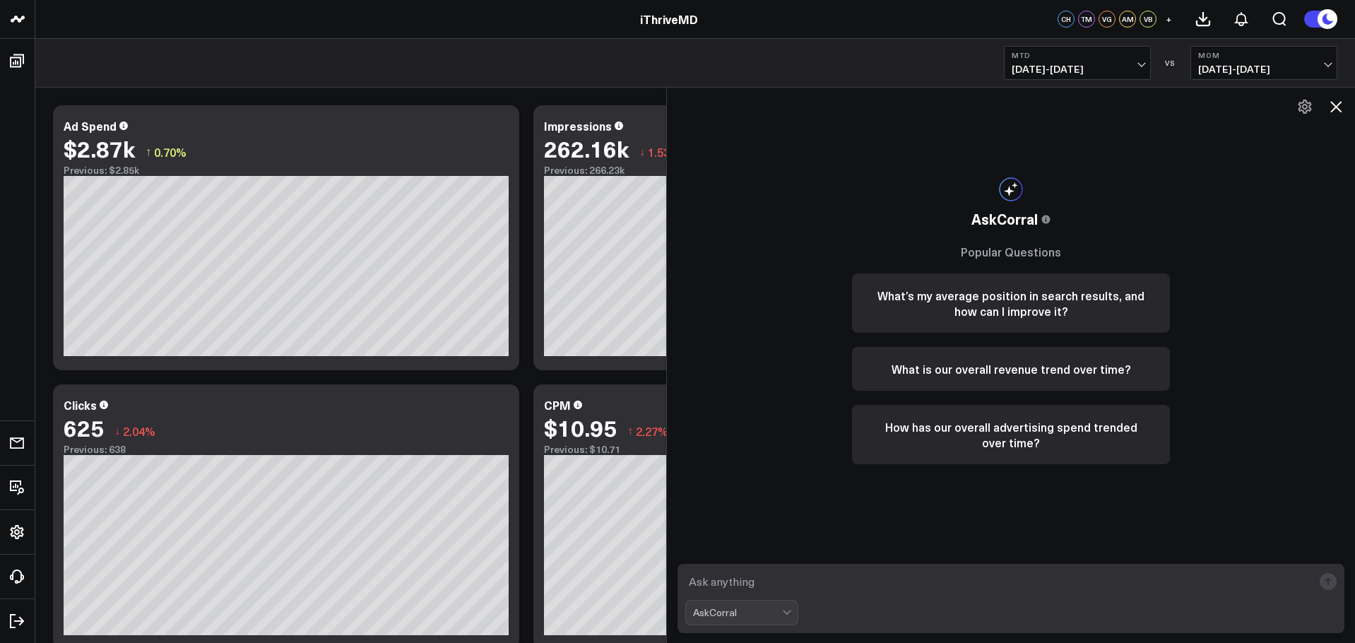
click at [1074, 99] on icon at bounding box center [1335, 106] width 17 height 17
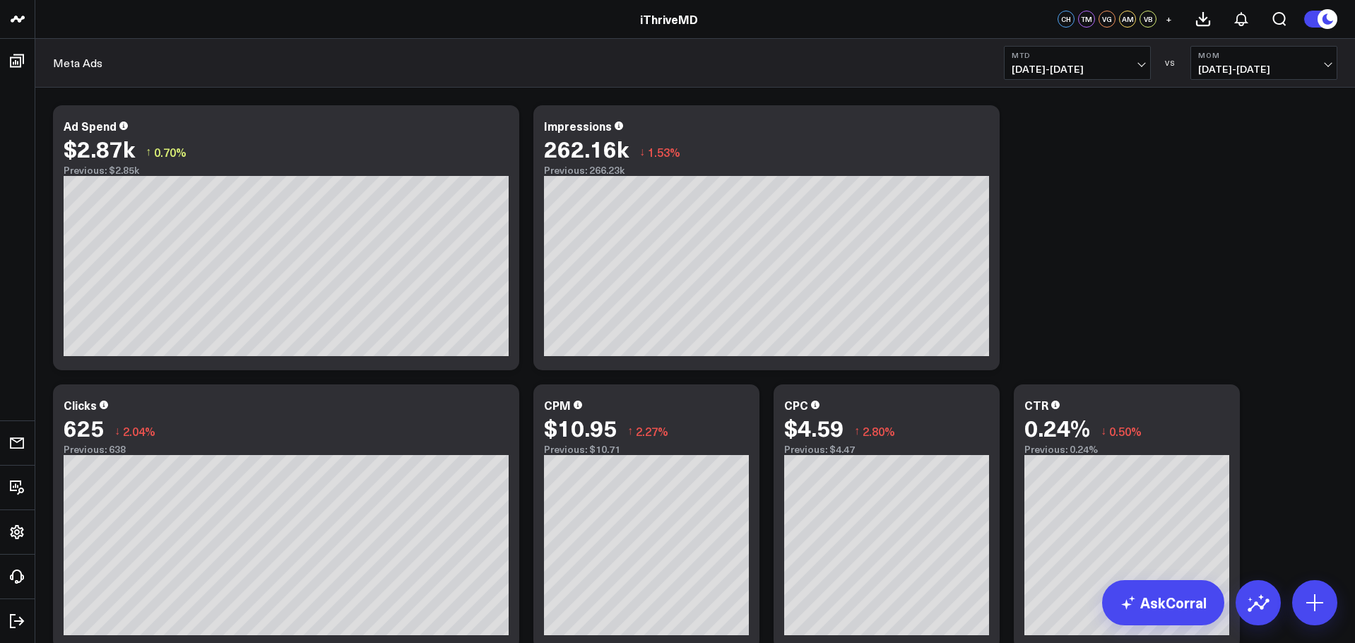
click at [151, 22] on div "iThriveMD" at bounding box center [668, 19] width 1337 height 16
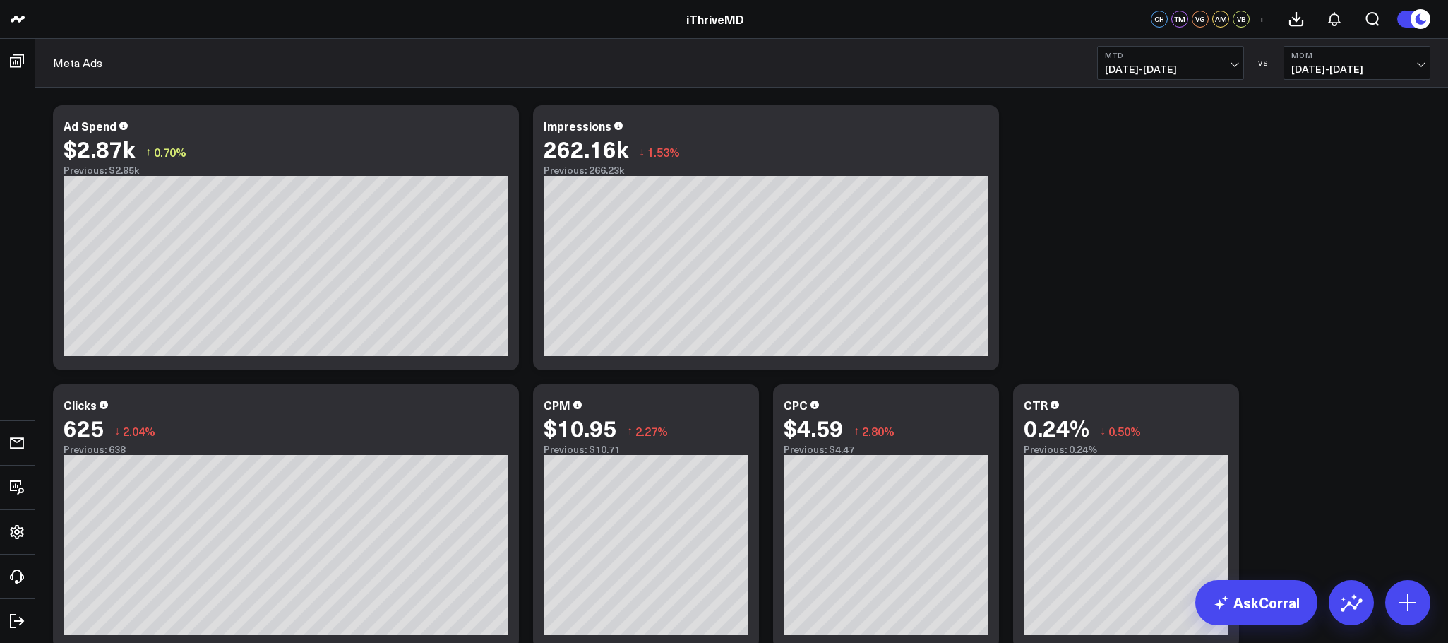
click at [182, 61] on div "Meta Ads MTD [DATE] - [DATE] VS MoM [DEMOGRAPHIC_DATA][DATE] - [DATE]" at bounding box center [741, 63] width 1413 height 49
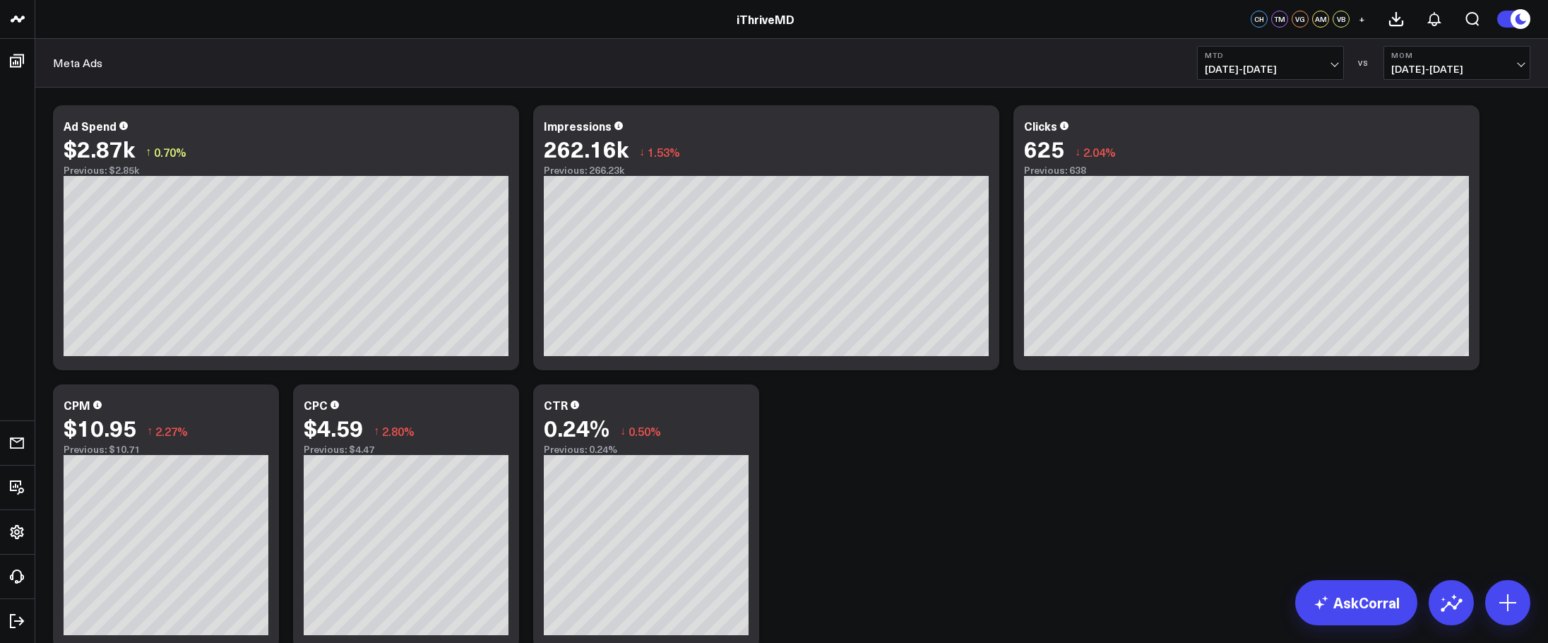
click at [1074, 494] on div "Modify via AI Copy link to widget Ask support Remove Create linked copy Executi…" at bounding box center [792, 516] width 1492 height 837
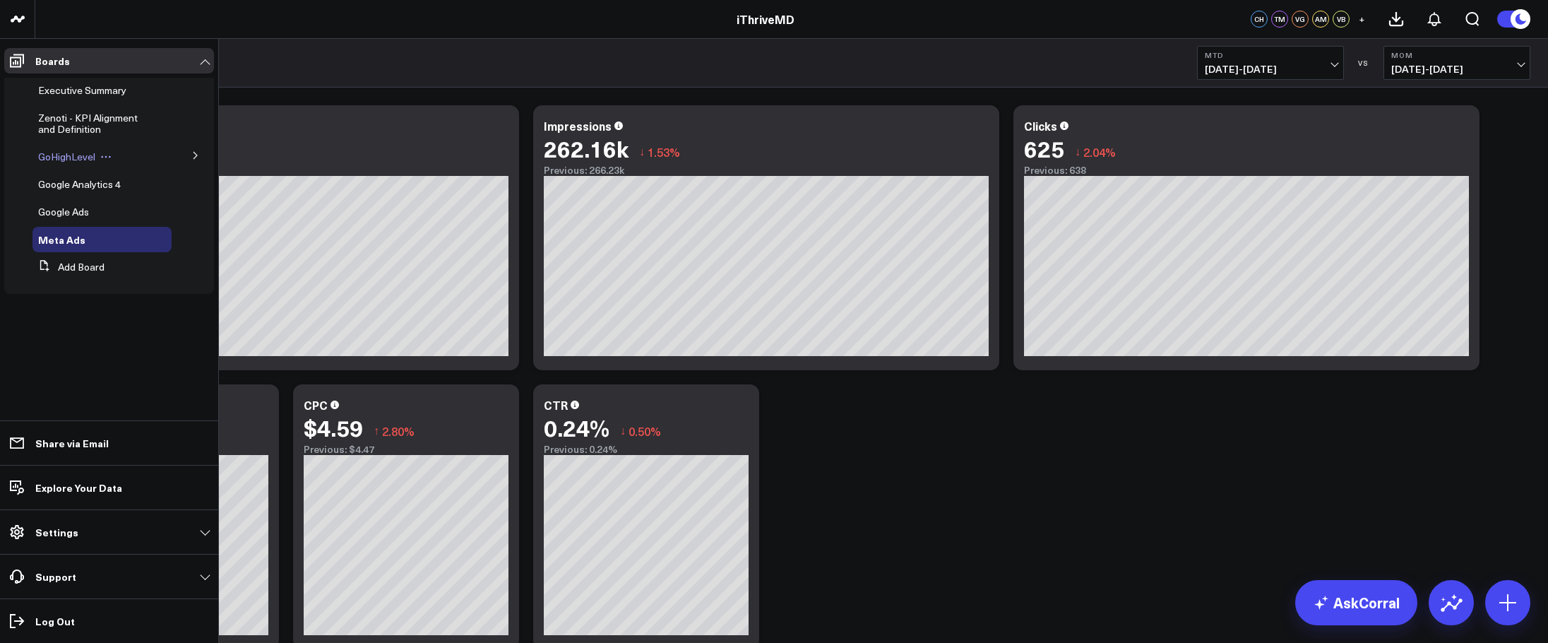
click at [64, 155] on span "GoHighLevel" at bounding box center [66, 156] width 57 height 13
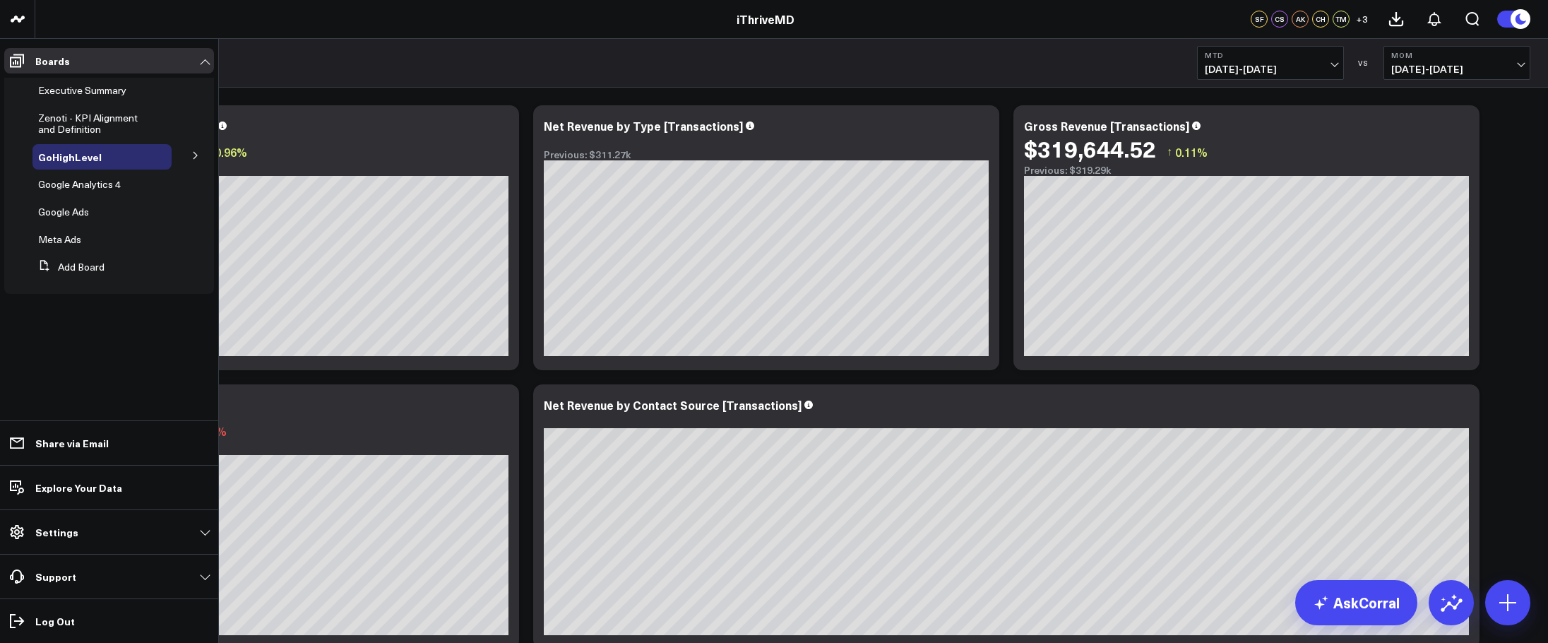
click at [196, 162] on button at bounding box center [195, 154] width 37 height 21
click at [75, 177] on span "GHL Subscriptions" at bounding box center [88, 181] width 83 height 13
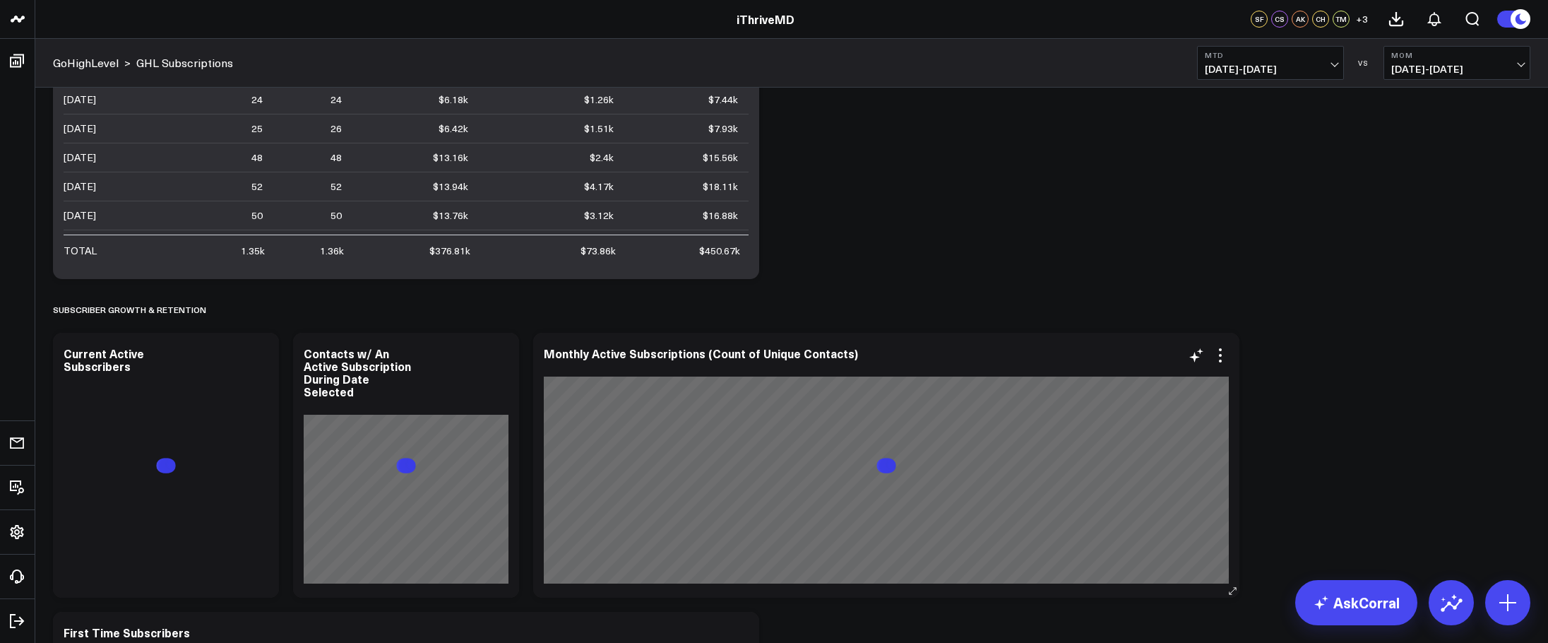
scroll to position [636, 0]
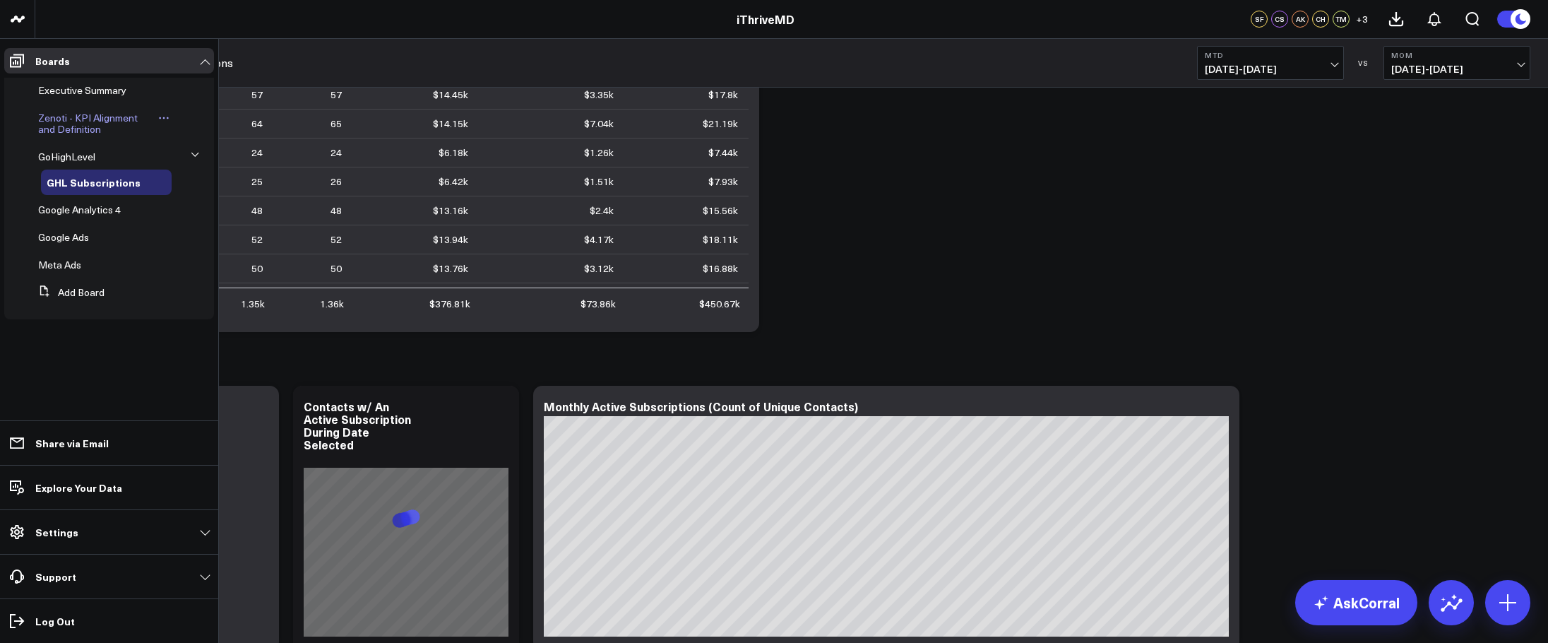
click at [79, 114] on span "Zenoti - KPI Alignment and Definition" at bounding box center [88, 123] width 100 height 25
